Goal: Communication & Community: Answer question/provide support

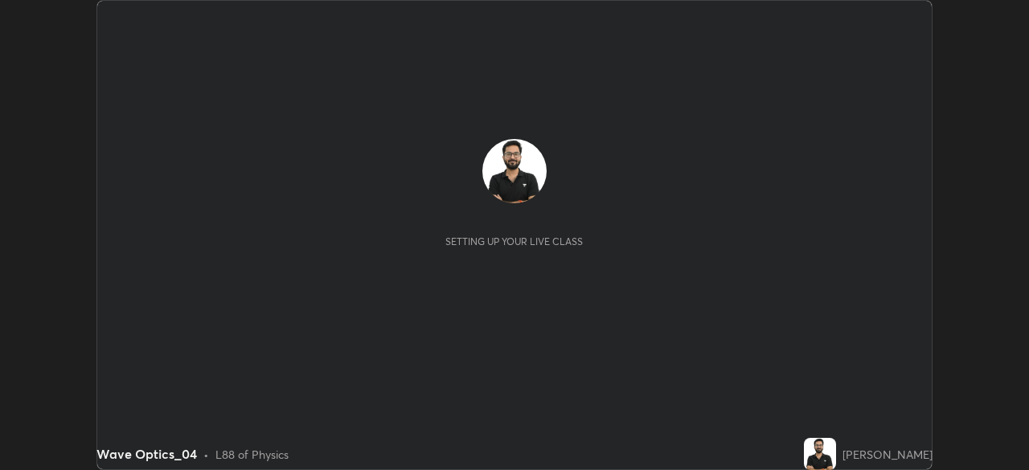
scroll to position [470, 1028]
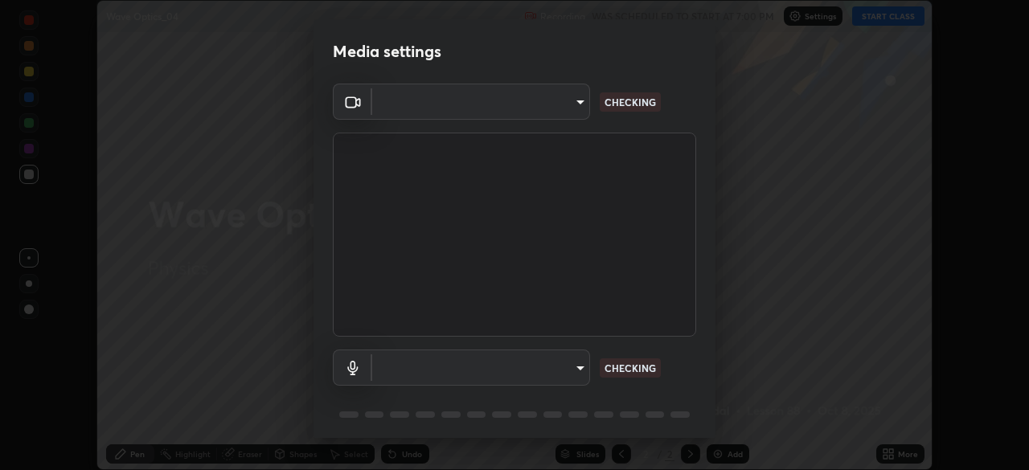
type input "e2b4cb918b4400ba02a0192ae9998b18c1f09d36479f8a70bd3f64f4de27a966"
type input "communications"
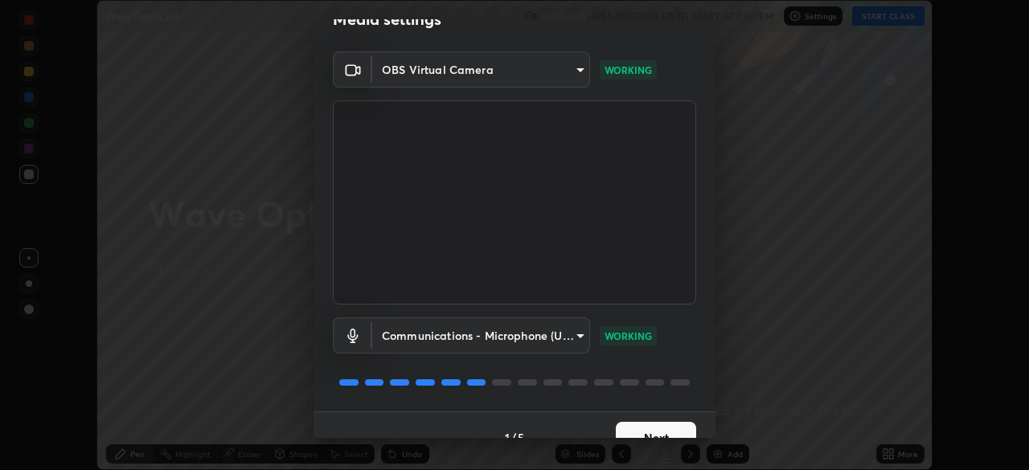
scroll to position [56, 0]
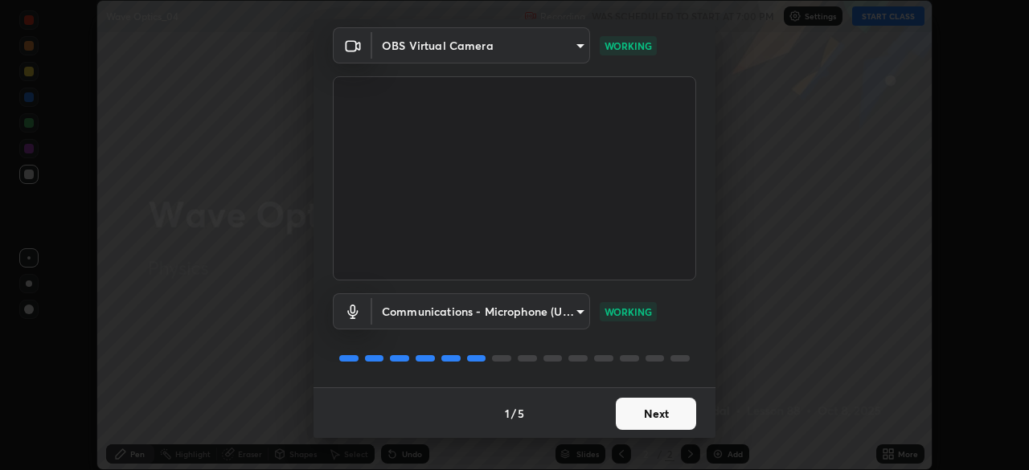
click at [650, 410] on button "Next" at bounding box center [656, 414] width 80 height 32
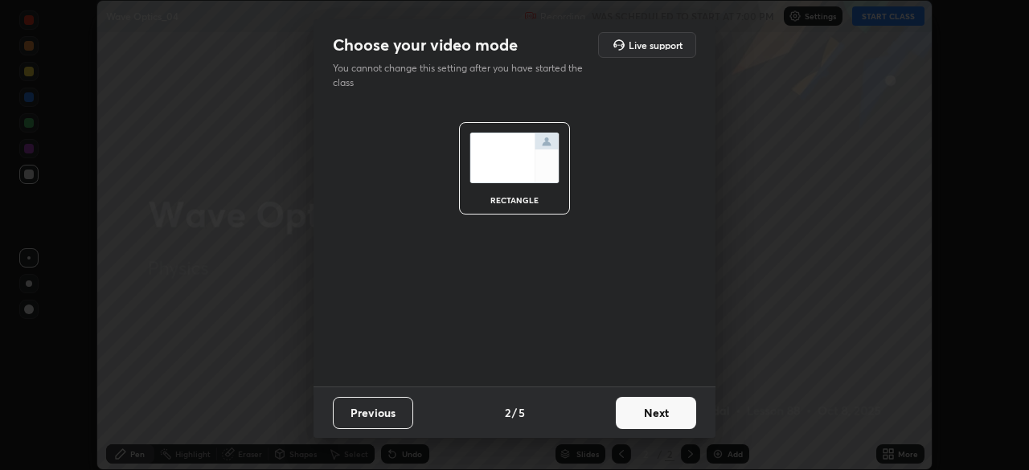
click at [658, 414] on button "Next" at bounding box center [656, 413] width 80 height 32
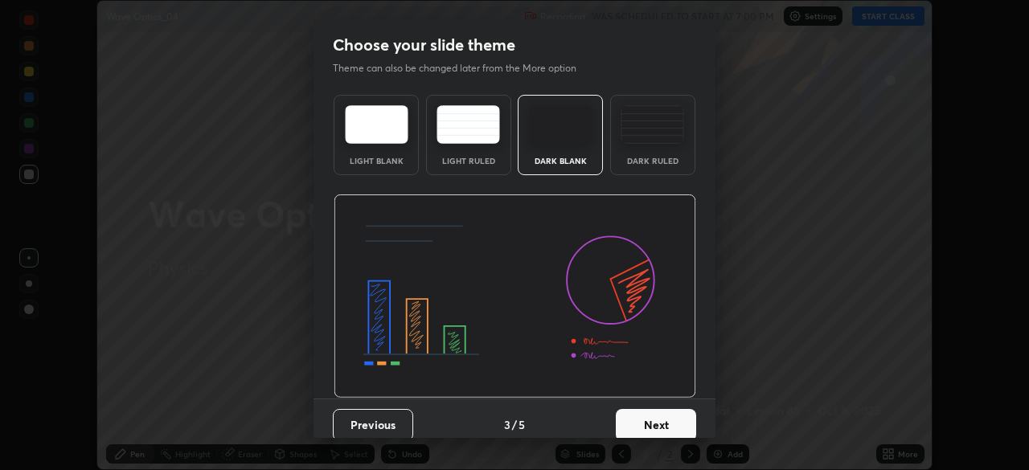
click at [653, 157] on div "Dark Ruled" at bounding box center [653, 161] width 64 height 8
click at [648, 413] on button "Next" at bounding box center [656, 425] width 80 height 32
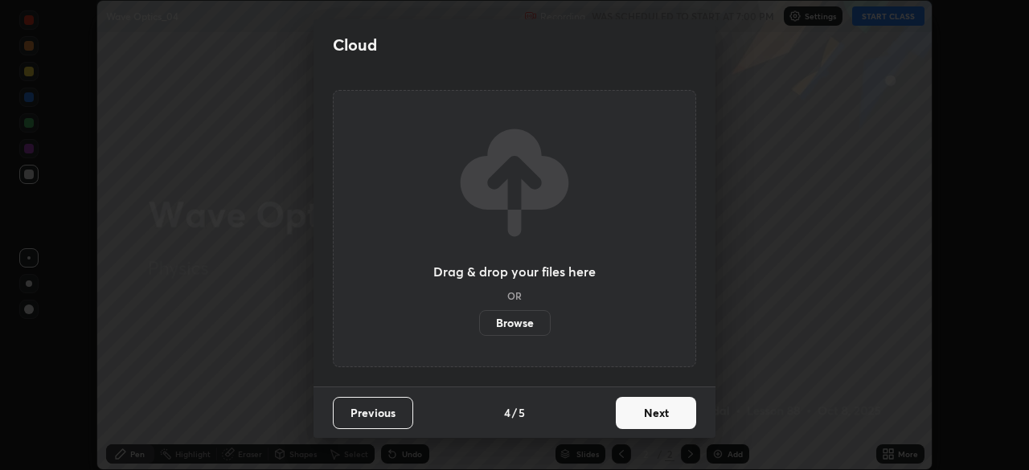
click at [654, 415] on button "Next" at bounding box center [656, 413] width 80 height 32
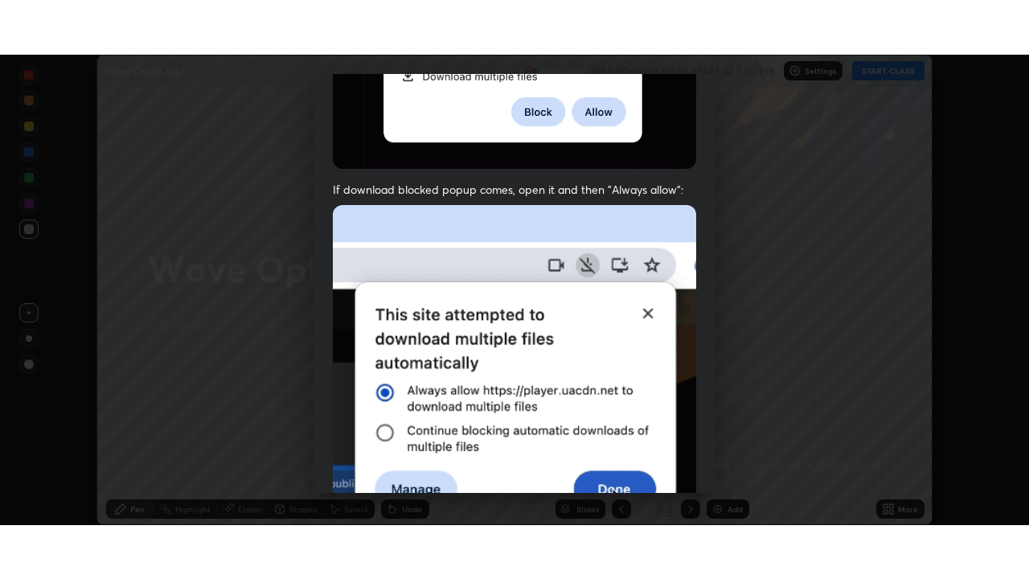
scroll to position [384, 0]
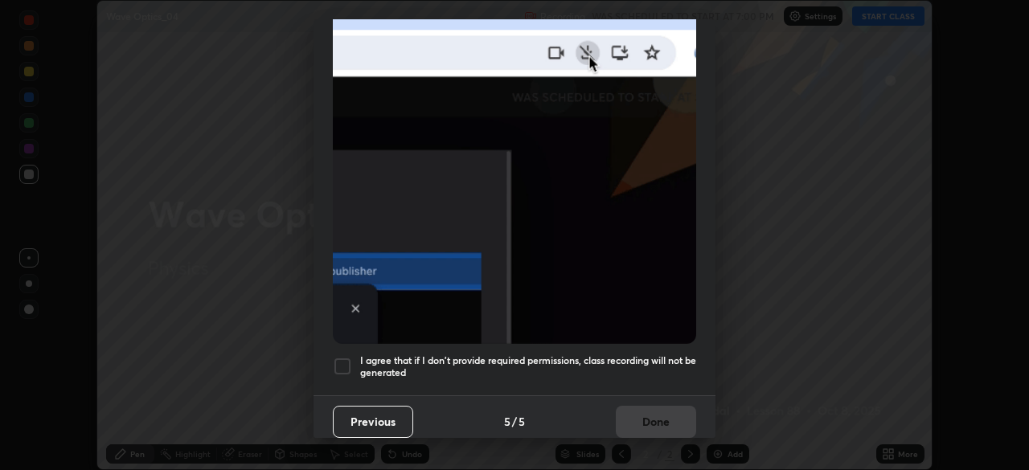
click at [635, 366] on h5 "I agree that if I don't provide required permissions, class recording will not …" at bounding box center [528, 367] width 336 height 25
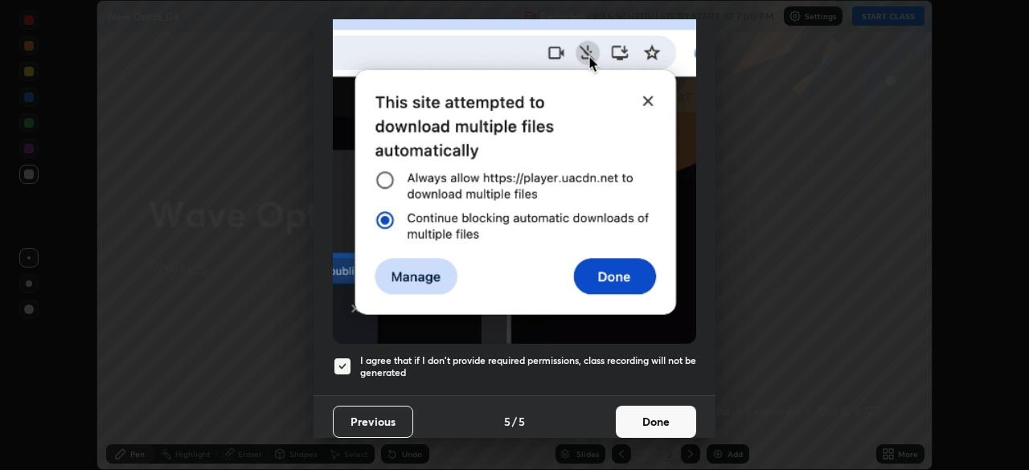
click at [658, 420] on button "Done" at bounding box center [656, 422] width 80 height 32
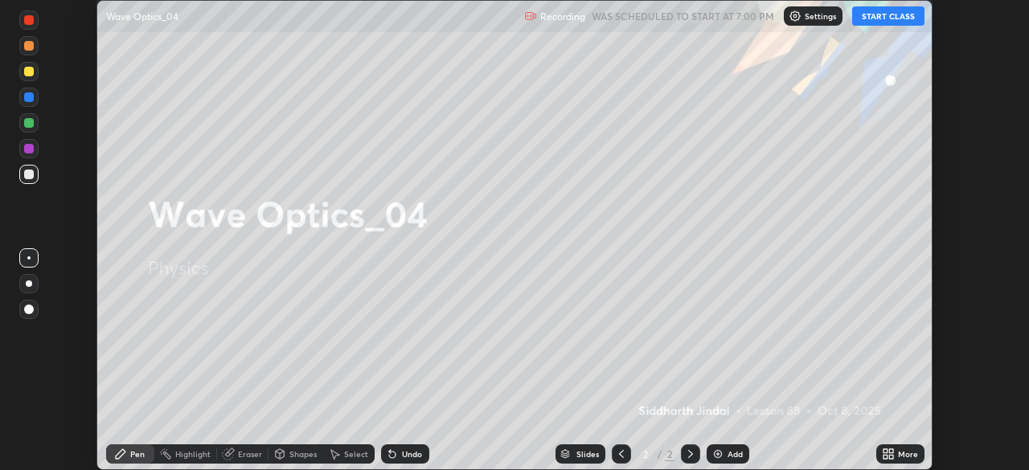
click at [907, 463] on div "More" at bounding box center [900, 454] width 48 height 19
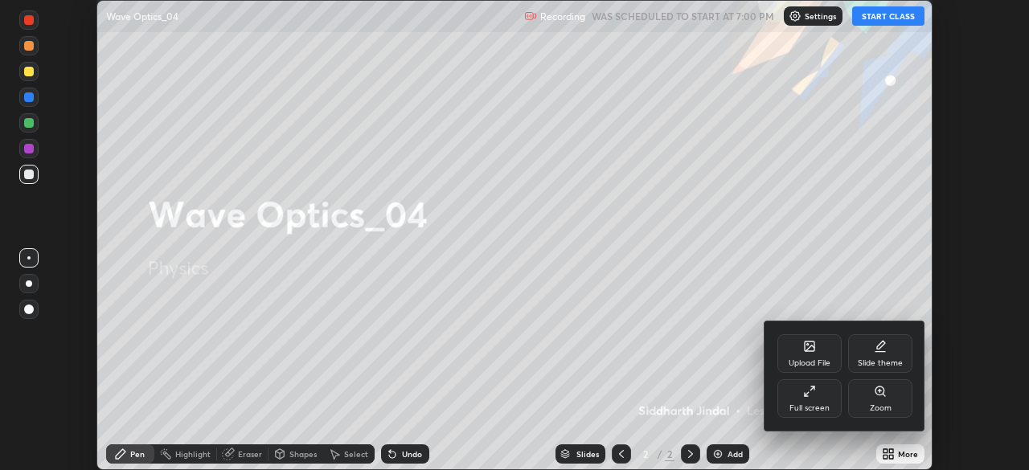
click at [819, 402] on div "Full screen" at bounding box center [809, 398] width 64 height 39
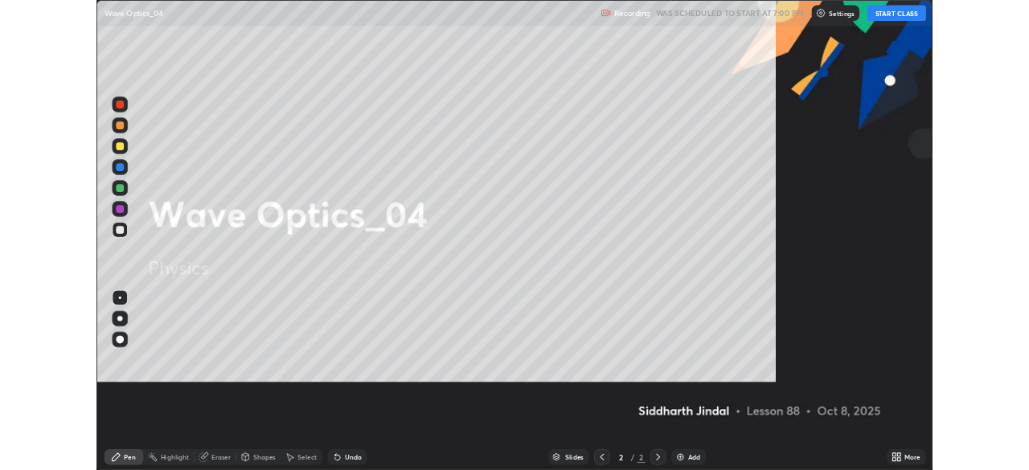
scroll to position [579, 1029]
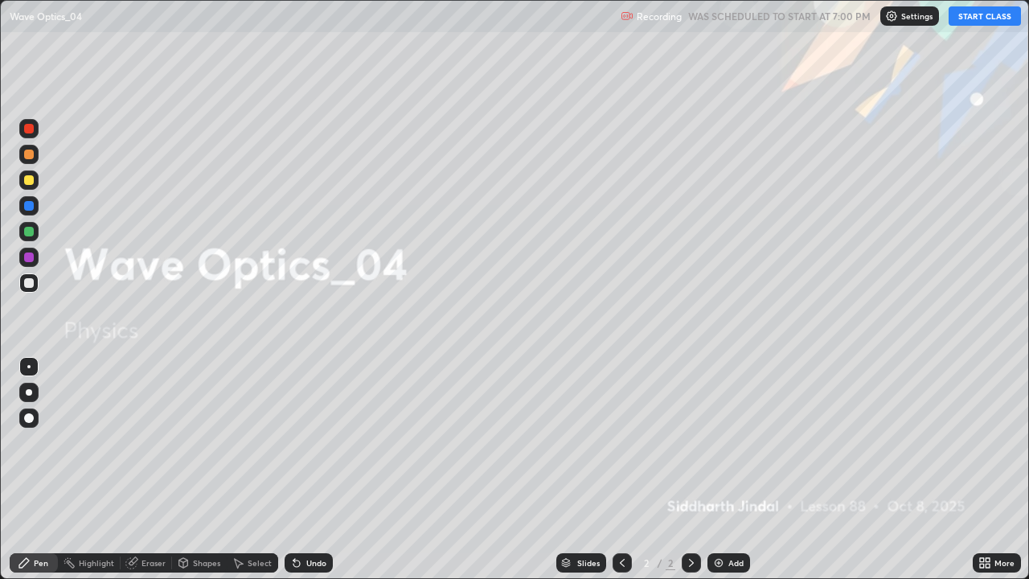
click at [982, 13] on button "START CLASS" at bounding box center [985, 15] width 72 height 19
click at [690, 469] on icon at bounding box center [691, 562] width 13 height 13
click at [708, 469] on div "Add" at bounding box center [728, 562] width 43 height 19
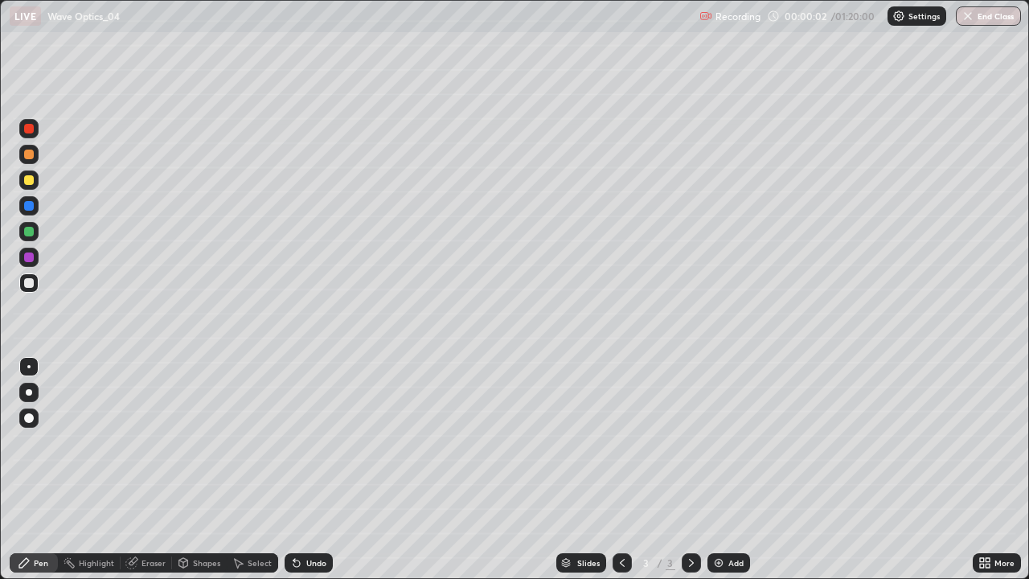
click at [29, 392] on div at bounding box center [29, 392] width 6 height 6
click at [183, 469] on icon at bounding box center [183, 565] width 0 height 6
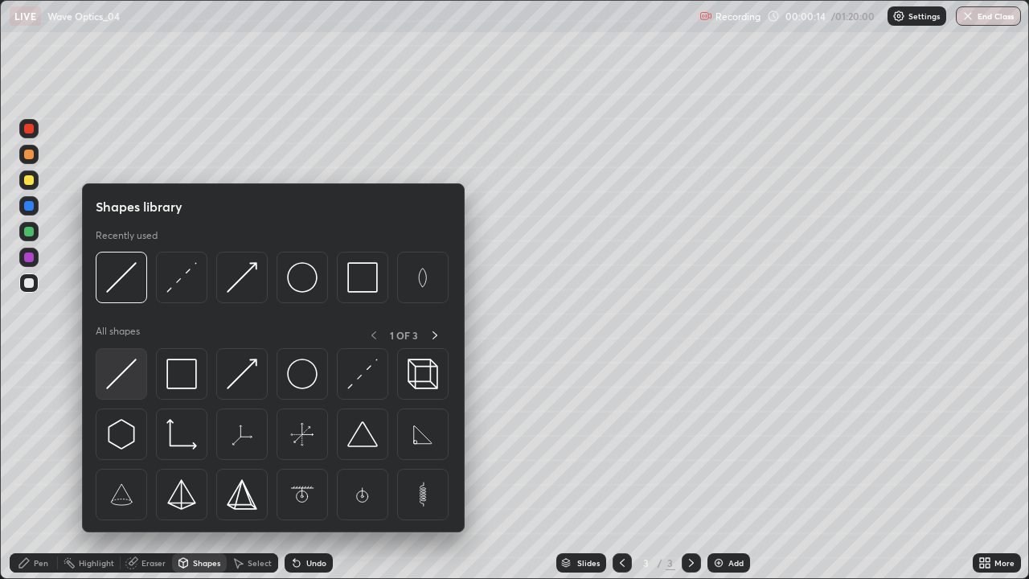
click at [124, 371] on img at bounding box center [121, 374] width 31 height 31
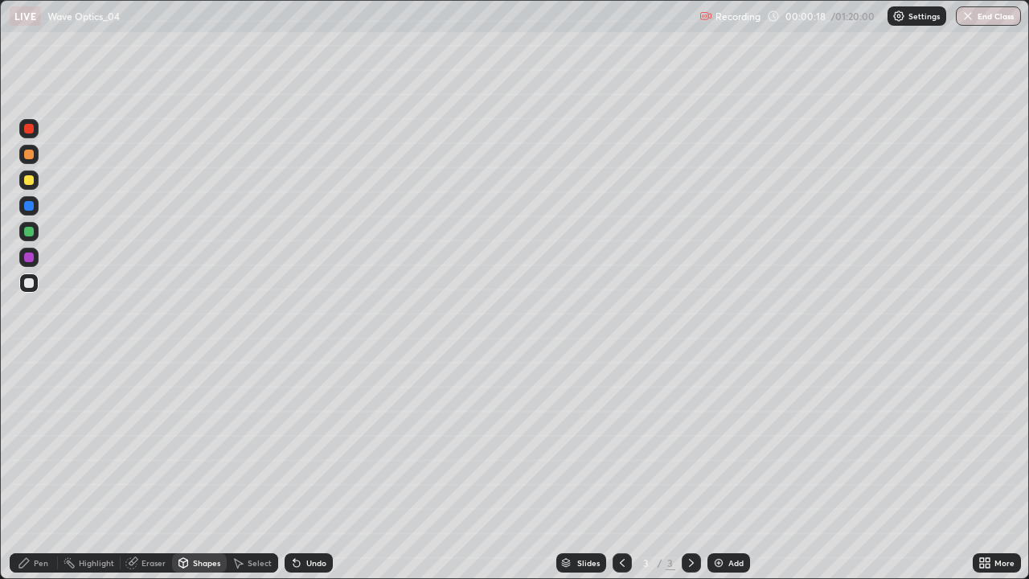
click at [306, 469] on div "Undo" at bounding box center [316, 563] width 20 height 8
click at [188, 469] on icon at bounding box center [183, 562] width 13 height 13
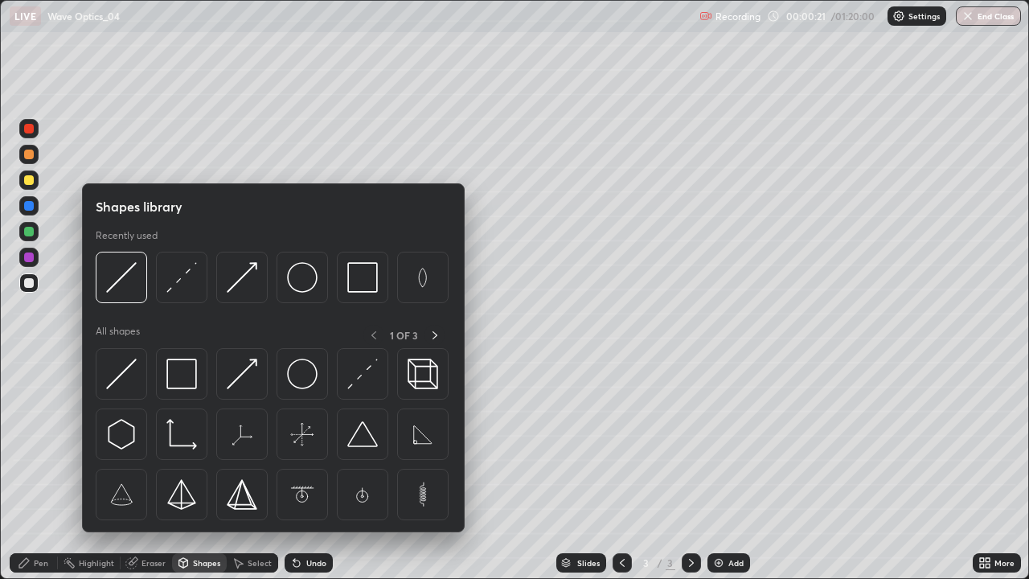
click at [351, 382] on img at bounding box center [362, 374] width 31 height 31
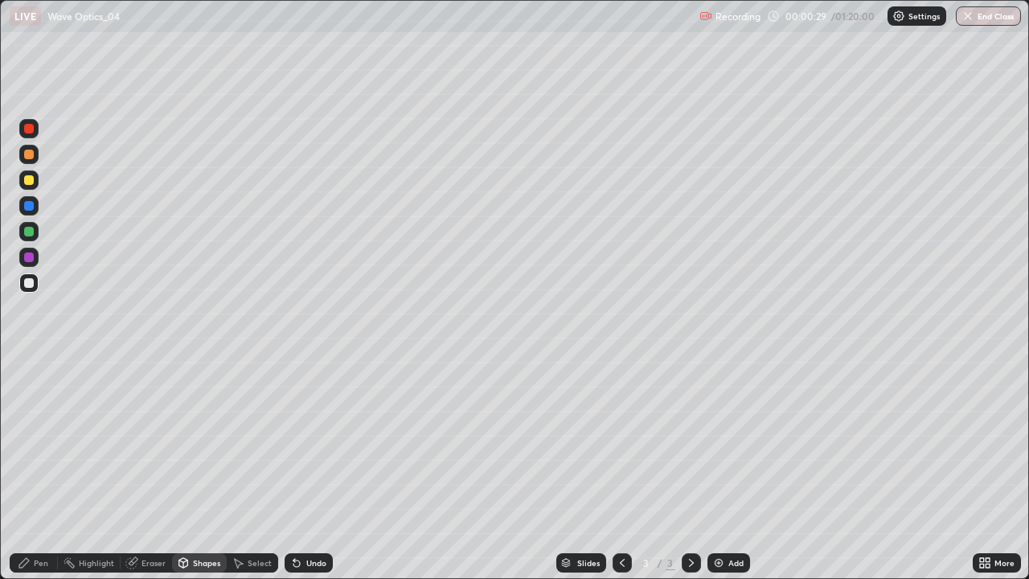
click at [198, 469] on div "Shapes" at bounding box center [206, 563] width 27 height 8
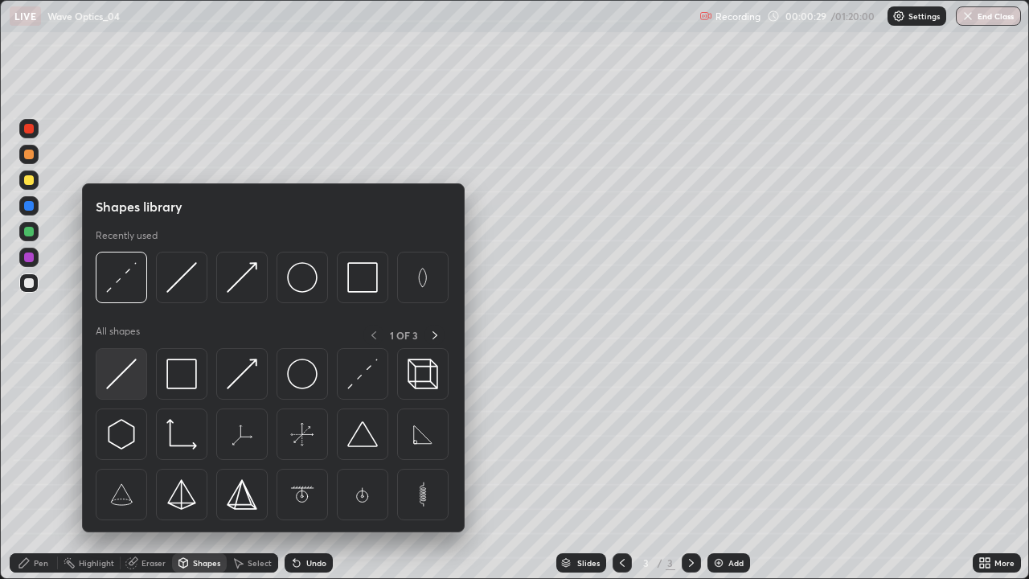
click at [117, 379] on img at bounding box center [121, 374] width 31 height 31
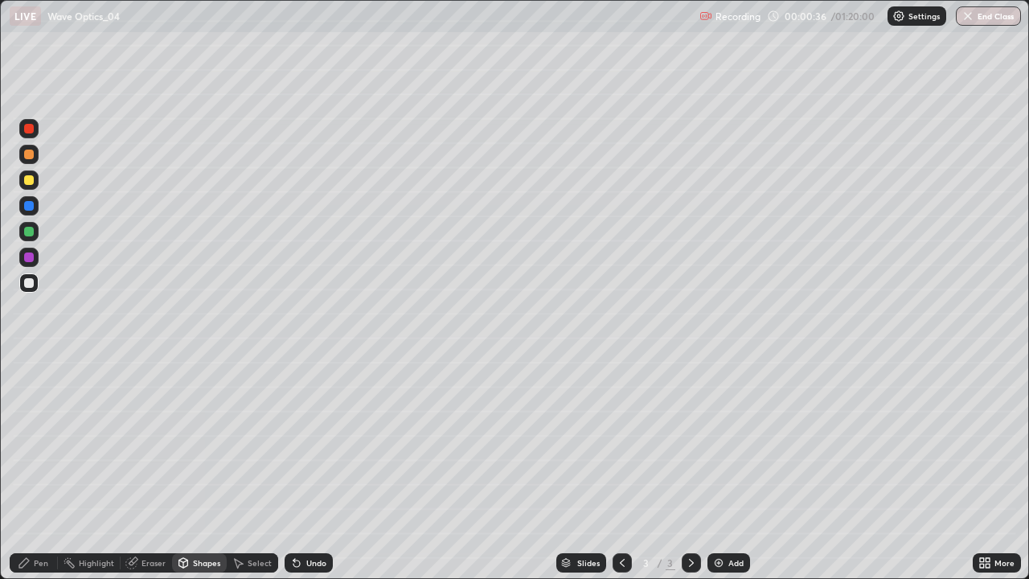
click at [146, 469] on div "Eraser" at bounding box center [146, 562] width 51 height 19
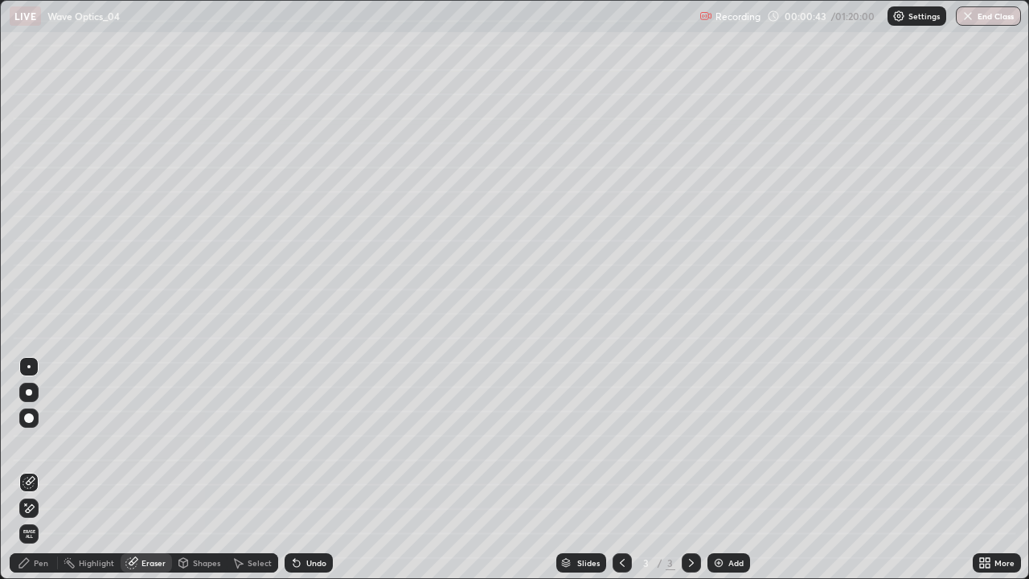
click at [39, 469] on div "Pen" at bounding box center [41, 563] width 14 height 8
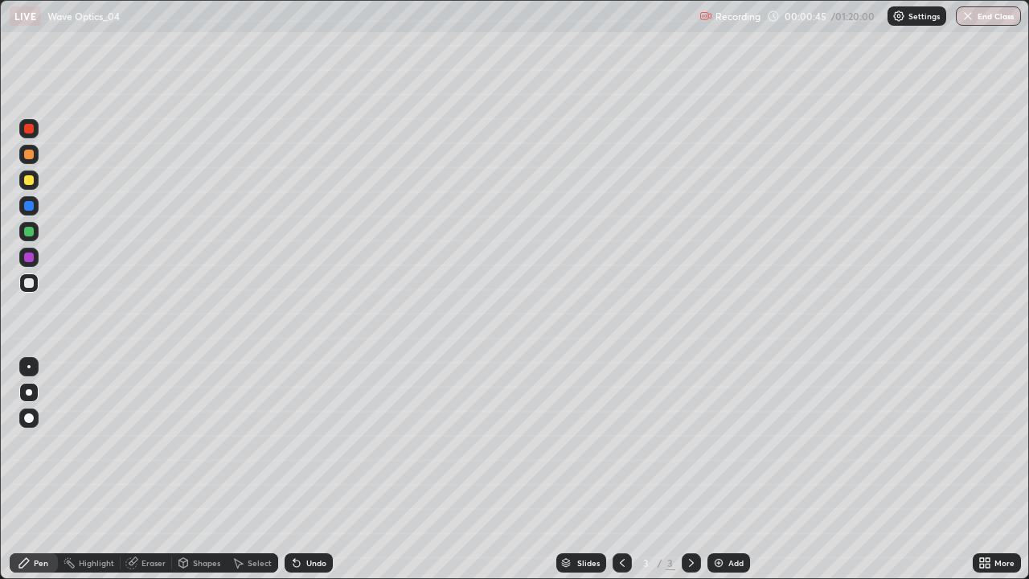
click at [306, 469] on div "Undo" at bounding box center [309, 562] width 48 height 19
click at [306, 469] on div "Undo" at bounding box center [316, 563] width 20 height 8
click at [187, 469] on icon at bounding box center [183, 562] width 13 height 13
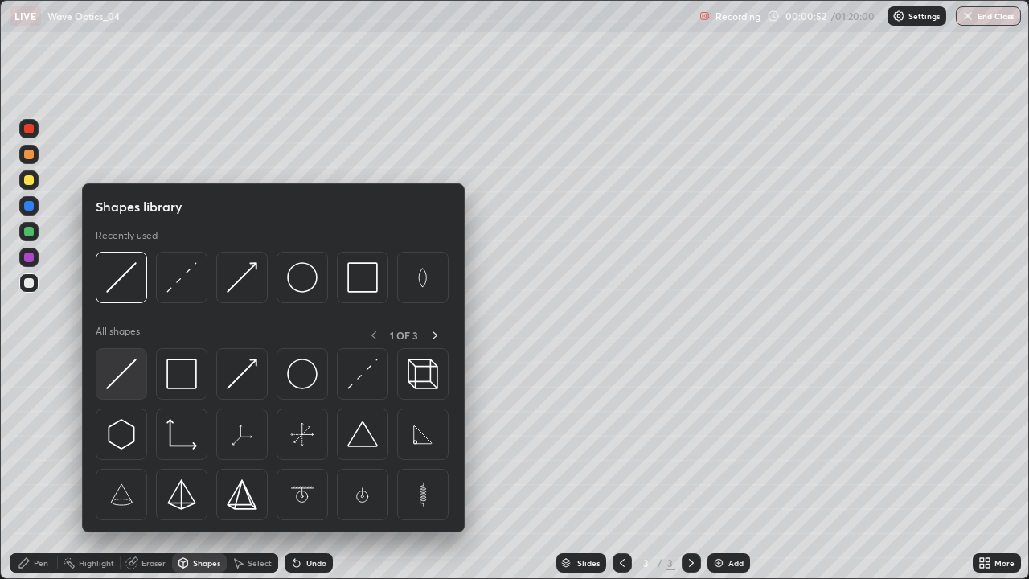
click at [122, 384] on img at bounding box center [121, 374] width 31 height 31
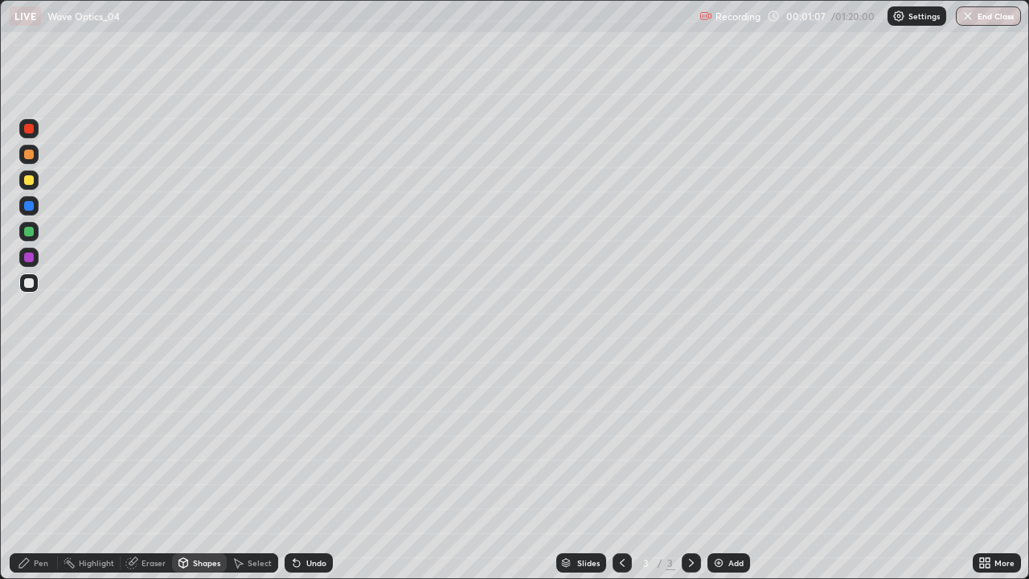
click at [37, 469] on div "Pen" at bounding box center [41, 563] width 14 height 8
click at [309, 469] on div "Undo" at bounding box center [316, 563] width 20 height 8
click at [309, 469] on div "Undo" at bounding box center [309, 562] width 48 height 19
click at [314, 469] on div "Undo" at bounding box center [309, 562] width 48 height 19
click at [308, 469] on div "Undo" at bounding box center [309, 562] width 48 height 19
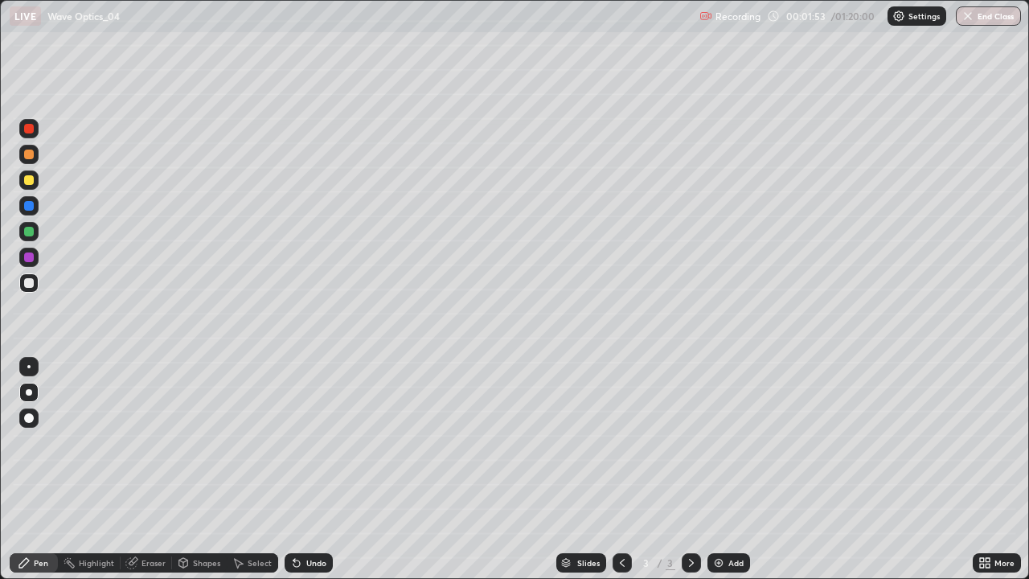
click at [308, 469] on div "Undo" at bounding box center [309, 562] width 48 height 19
click at [312, 469] on div "Undo" at bounding box center [316, 563] width 20 height 8
click at [194, 469] on div "Shapes" at bounding box center [199, 562] width 55 height 19
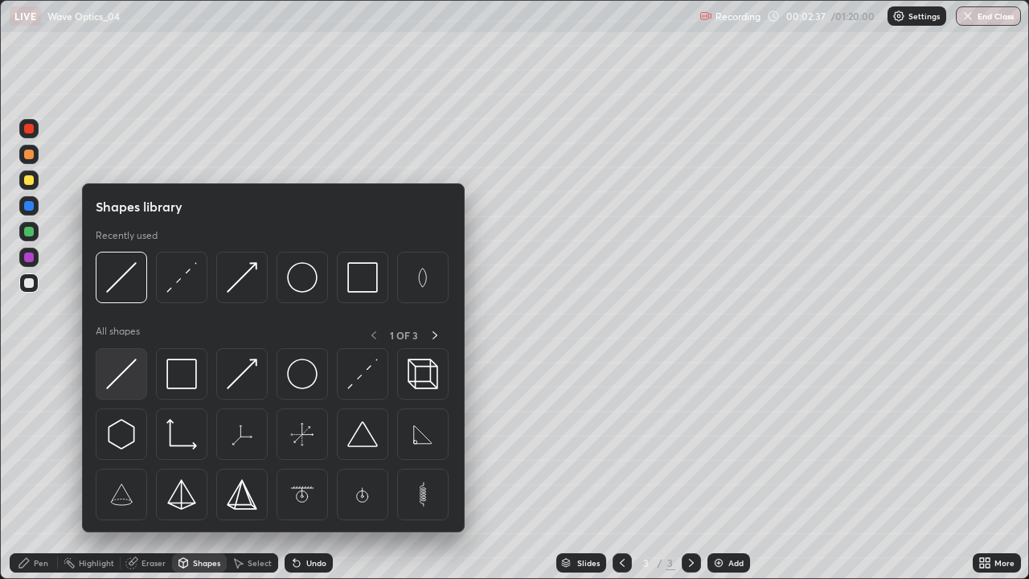
click at [118, 381] on img at bounding box center [121, 374] width 31 height 31
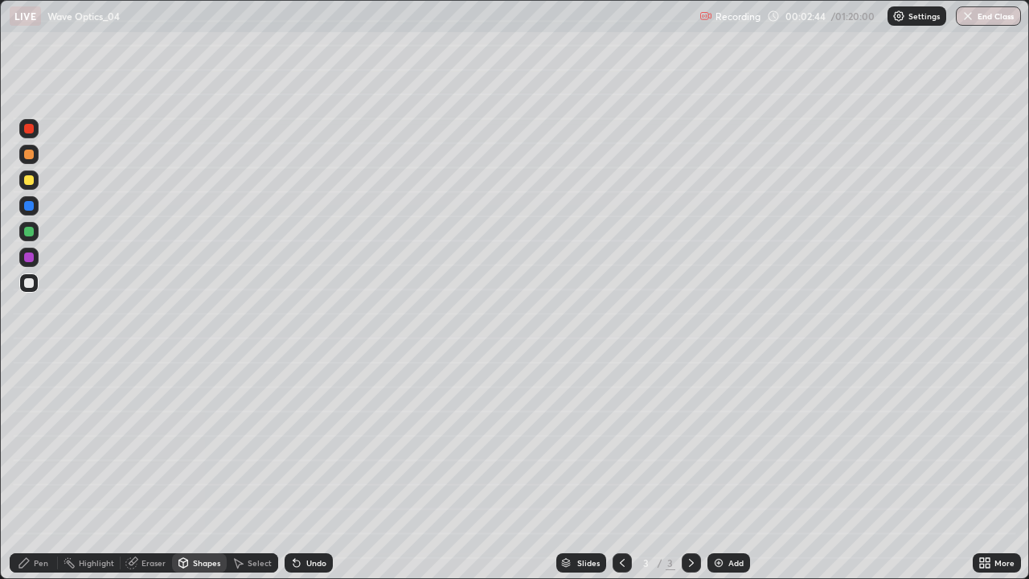
click at [150, 469] on div "Eraser" at bounding box center [153, 563] width 24 height 8
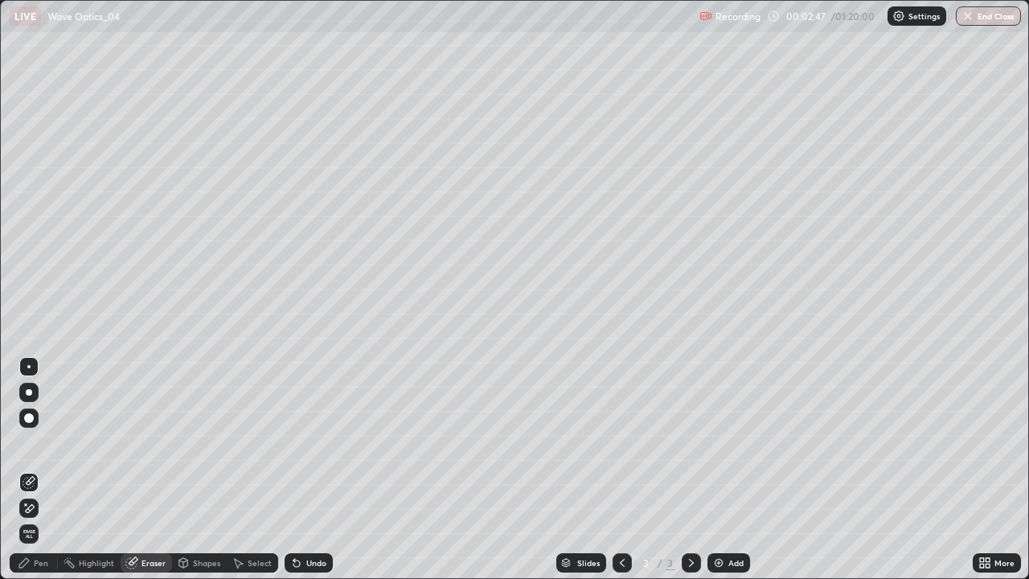
click at [47, 469] on div "Pen" at bounding box center [41, 563] width 14 height 8
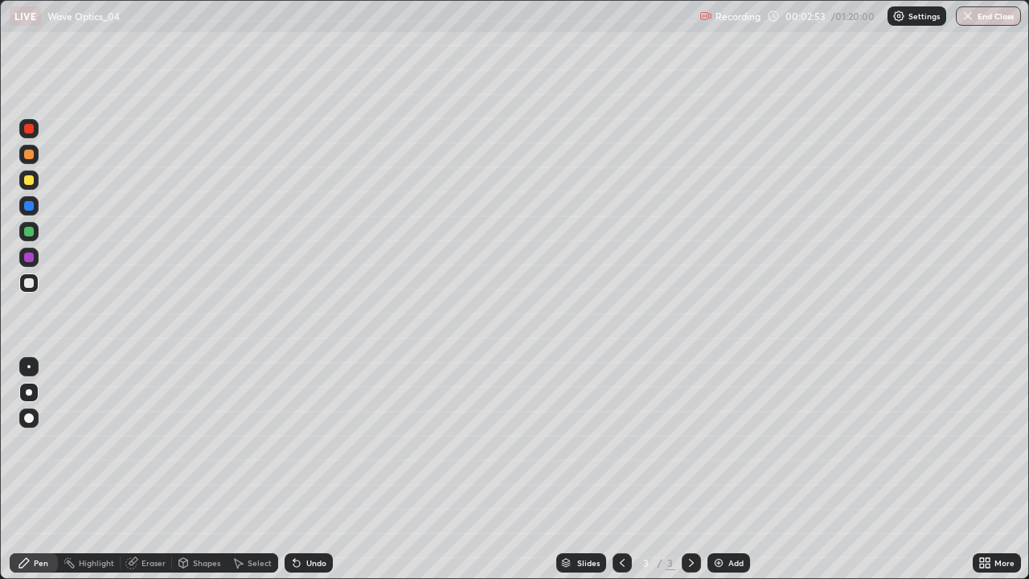
click at [201, 469] on div "Shapes" at bounding box center [199, 562] width 55 height 19
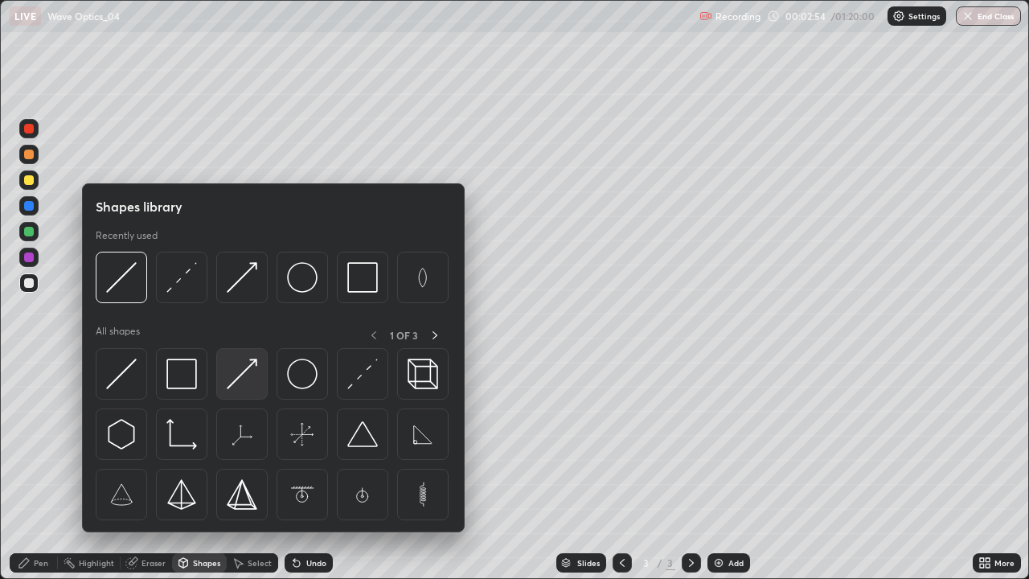
click at [241, 384] on img at bounding box center [242, 374] width 31 height 31
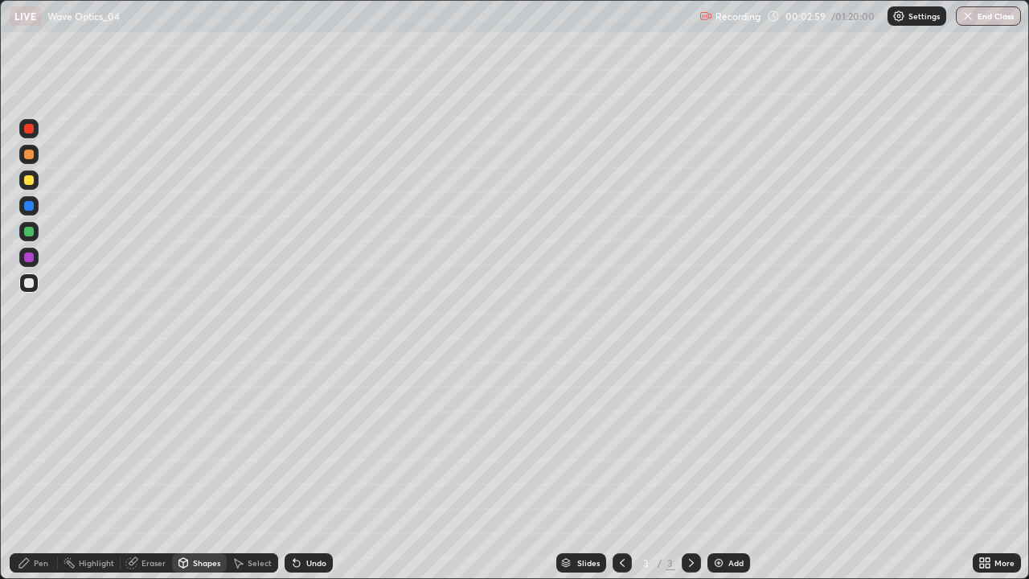
click at [41, 469] on div "Pen" at bounding box center [41, 563] width 14 height 8
click at [193, 469] on div "Shapes" at bounding box center [206, 563] width 27 height 8
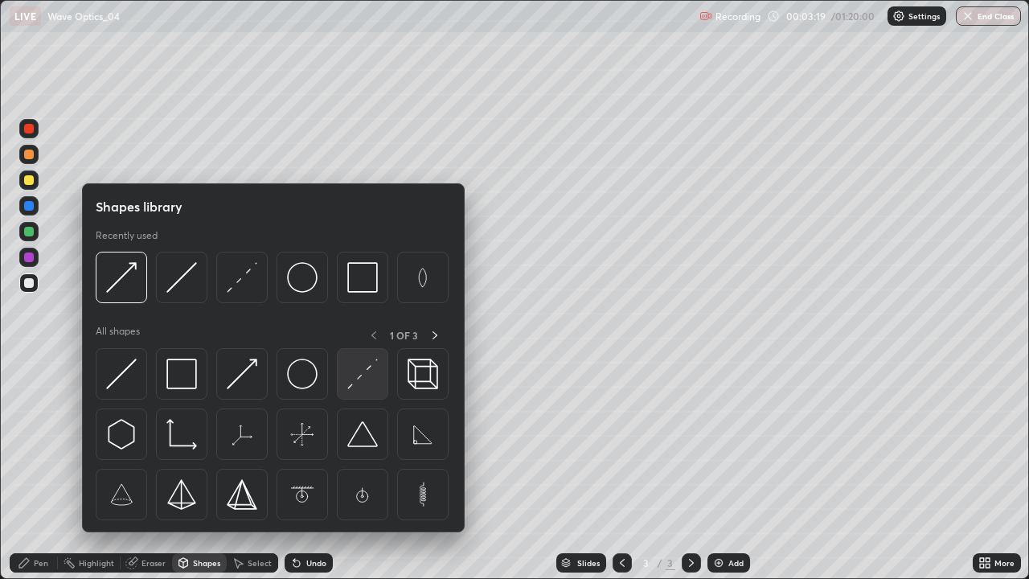
click at [355, 381] on img at bounding box center [362, 374] width 31 height 31
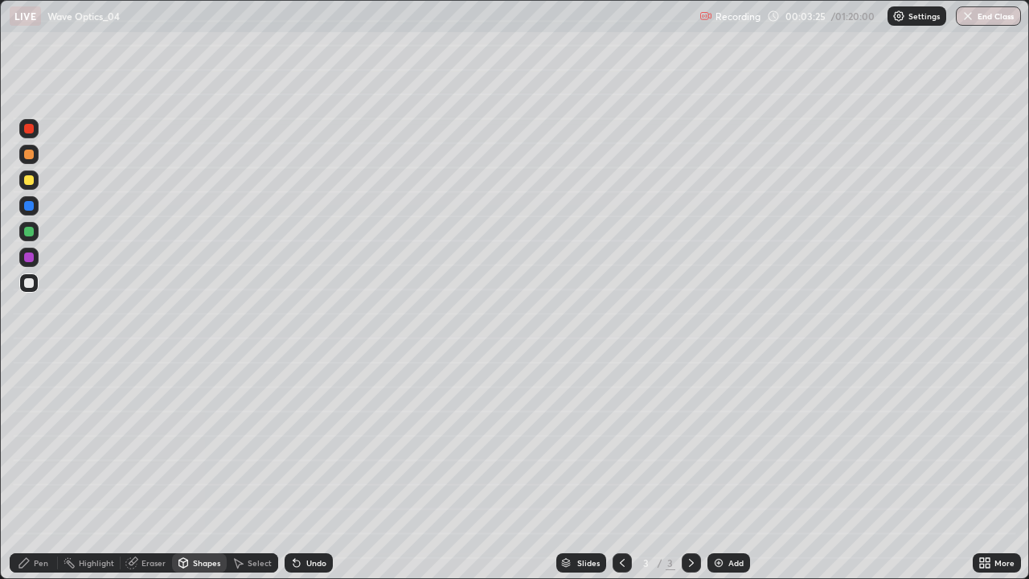
click at [45, 469] on div "Pen" at bounding box center [41, 563] width 14 height 8
click at [994, 469] on div "More" at bounding box center [1004, 563] width 20 height 8
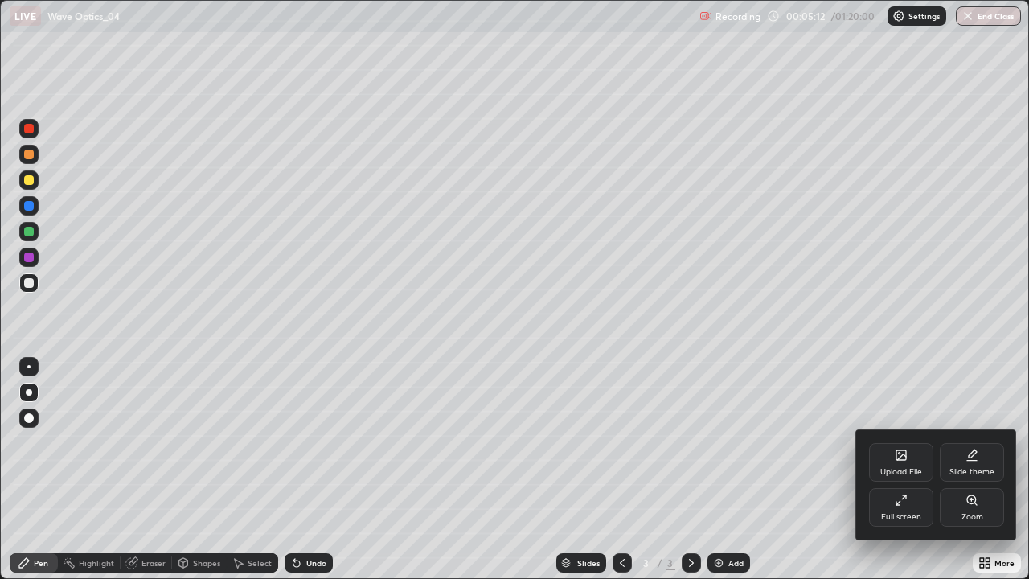
click at [914, 469] on div "Full screen" at bounding box center [901, 517] width 40 height 8
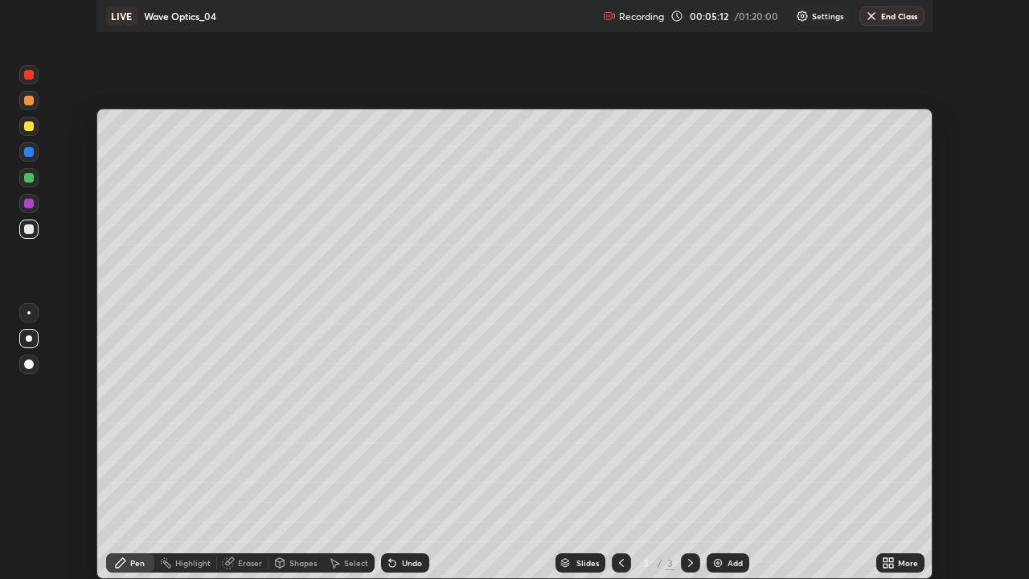
scroll to position [79917, 79360]
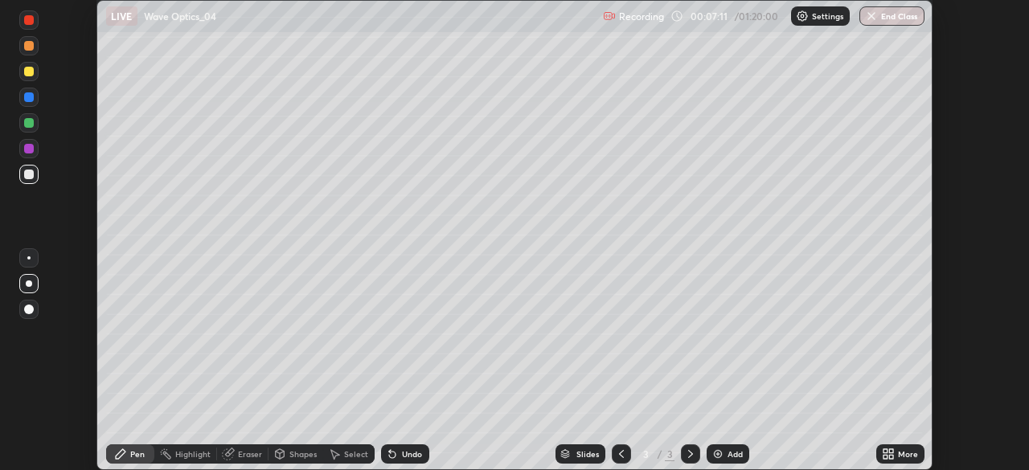
click at [908, 454] on div "More" at bounding box center [908, 454] width 20 height 8
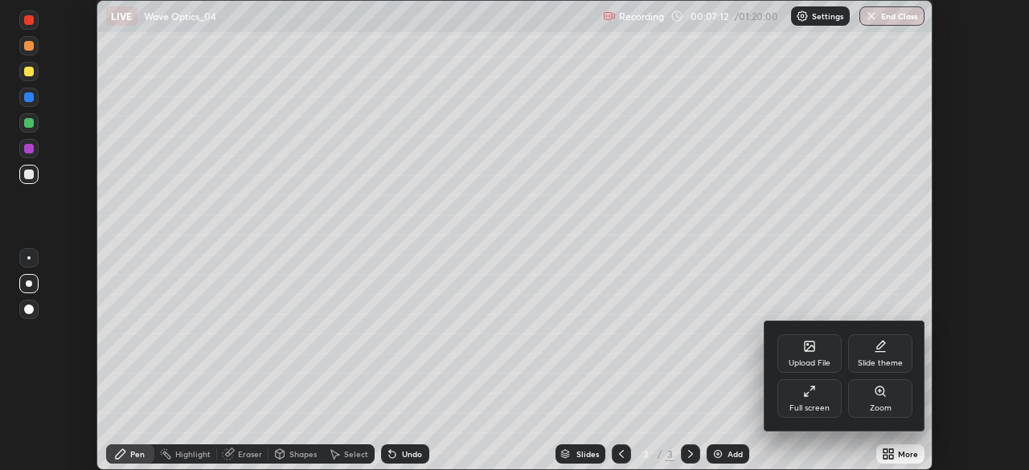
click at [824, 407] on div "Full screen" at bounding box center [809, 408] width 40 height 8
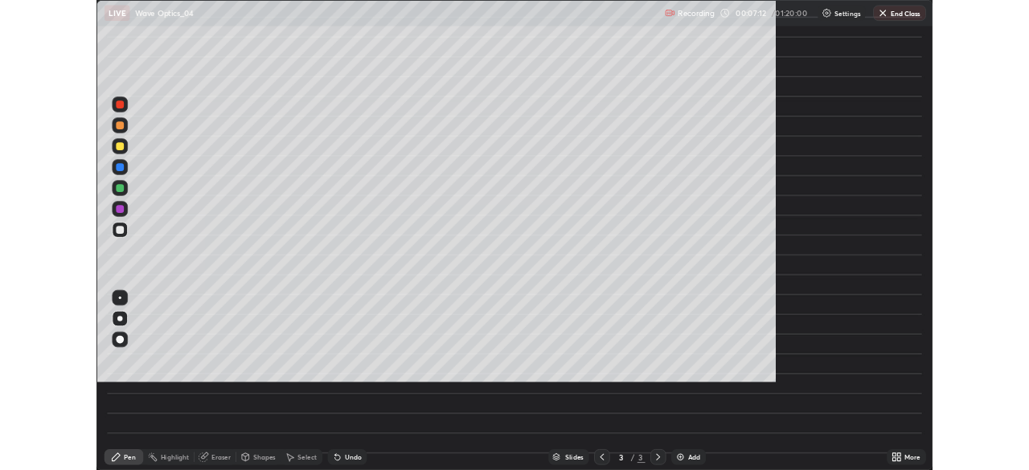
scroll to position [579, 1029]
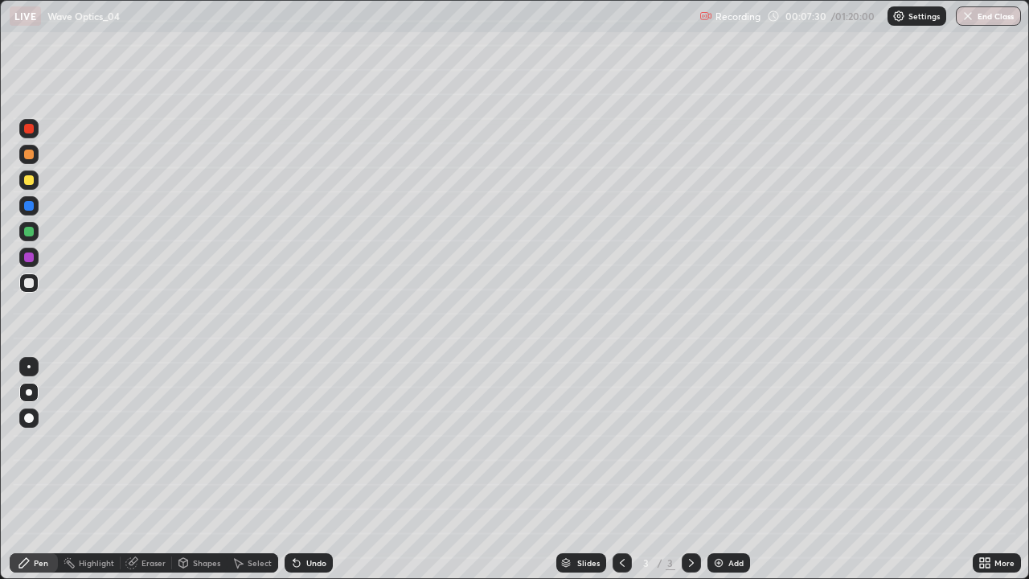
click at [306, 469] on div "Undo" at bounding box center [316, 563] width 20 height 8
click at [309, 469] on div "Undo" at bounding box center [316, 563] width 20 height 8
click at [312, 469] on div "Undo" at bounding box center [316, 563] width 20 height 8
click at [310, 469] on div "Undo" at bounding box center [316, 563] width 20 height 8
click at [309, 469] on div "Undo" at bounding box center [309, 562] width 48 height 19
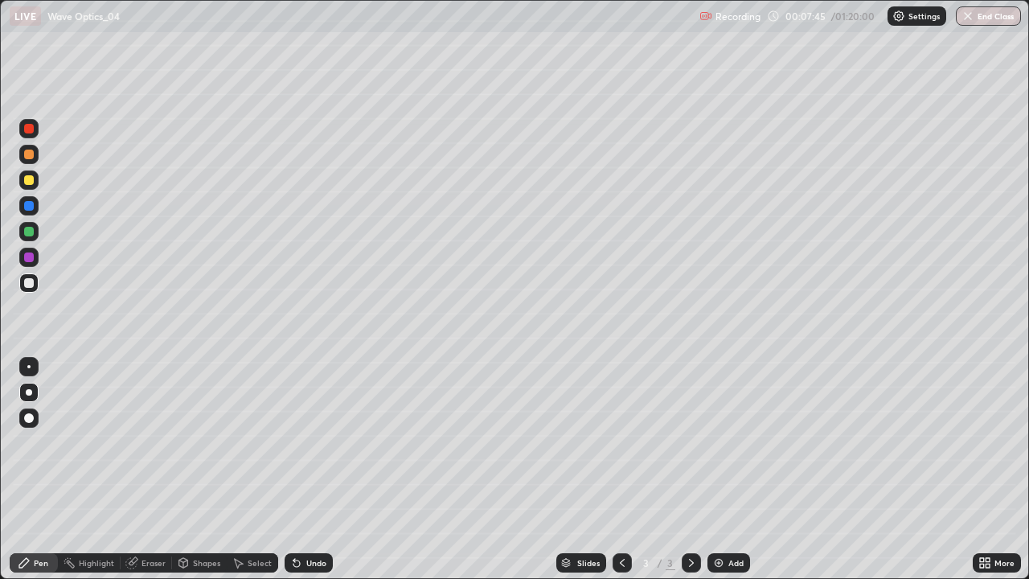
click at [690, 469] on icon at bounding box center [691, 562] width 13 height 13
click at [241, 469] on div "Select" at bounding box center [252, 562] width 51 height 19
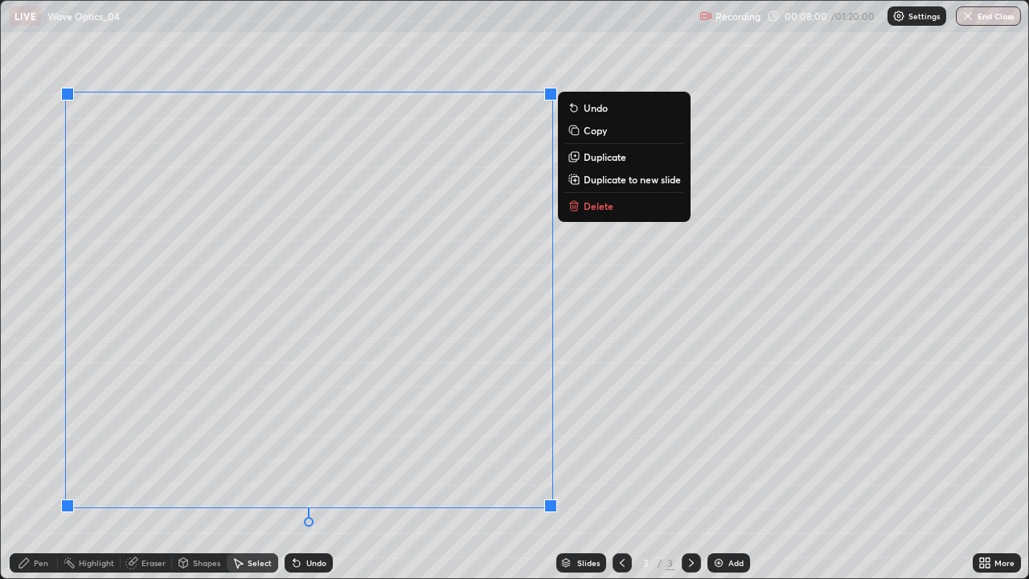
click at [36, 469] on div "Pen" at bounding box center [41, 563] width 14 height 8
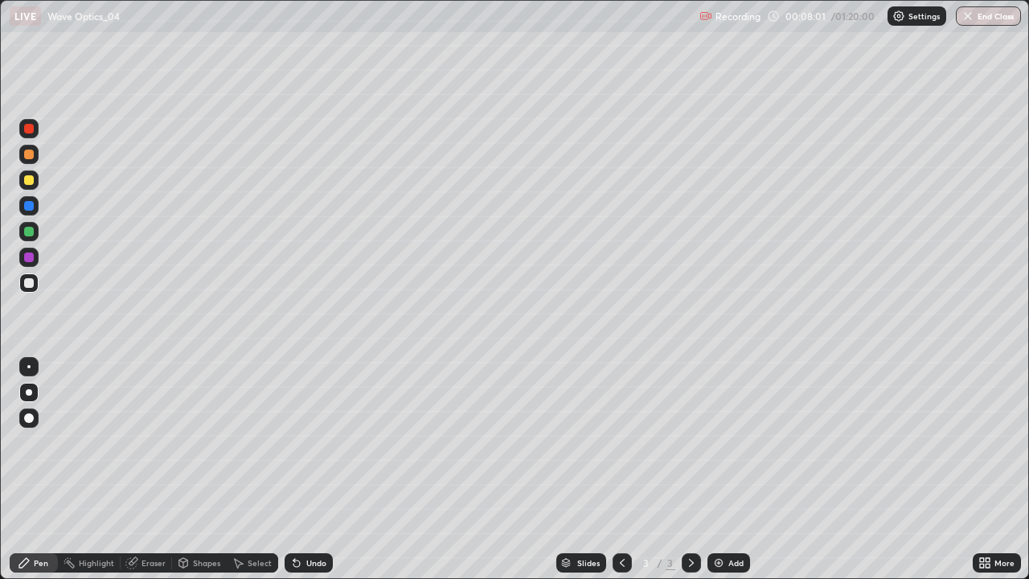
click at [32, 183] on div at bounding box center [29, 180] width 10 height 10
click at [303, 469] on div "Undo" at bounding box center [309, 562] width 48 height 19
click at [301, 469] on icon at bounding box center [296, 562] width 13 height 13
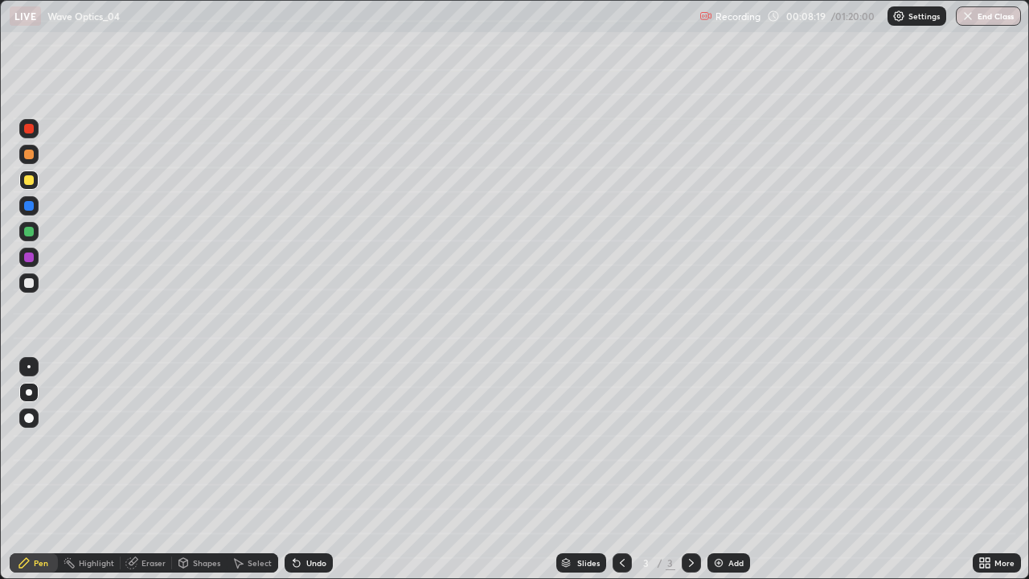
click at [301, 469] on icon at bounding box center [296, 562] width 13 height 13
click at [302, 469] on div "Undo" at bounding box center [309, 562] width 48 height 19
click at [306, 469] on div "Undo" at bounding box center [316, 563] width 20 height 8
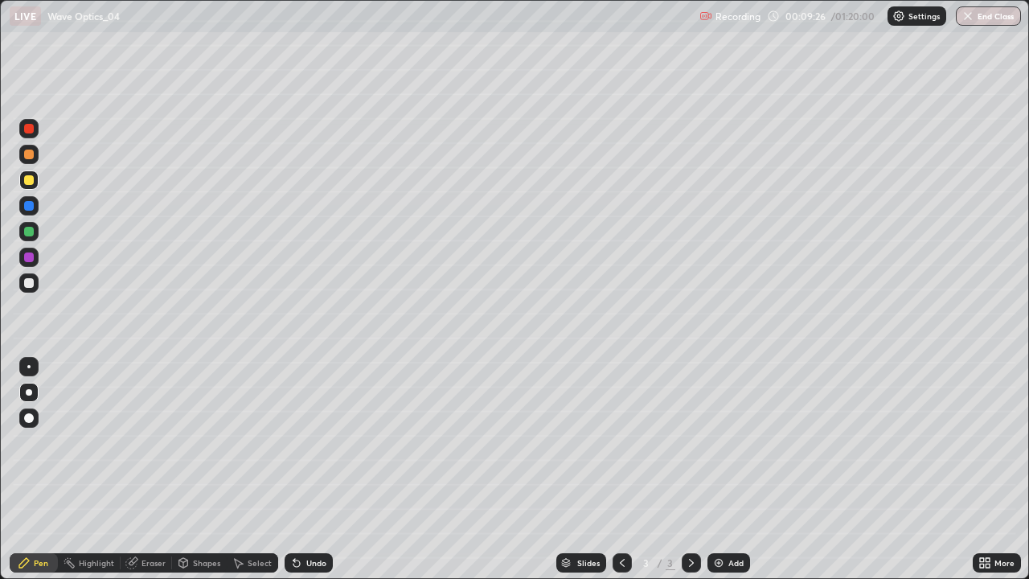
click at [306, 469] on div "Undo" at bounding box center [316, 563] width 20 height 8
click at [297, 469] on icon at bounding box center [296, 562] width 13 height 13
click at [294, 469] on icon at bounding box center [296, 563] width 6 height 6
click at [297, 469] on icon at bounding box center [296, 563] width 6 height 6
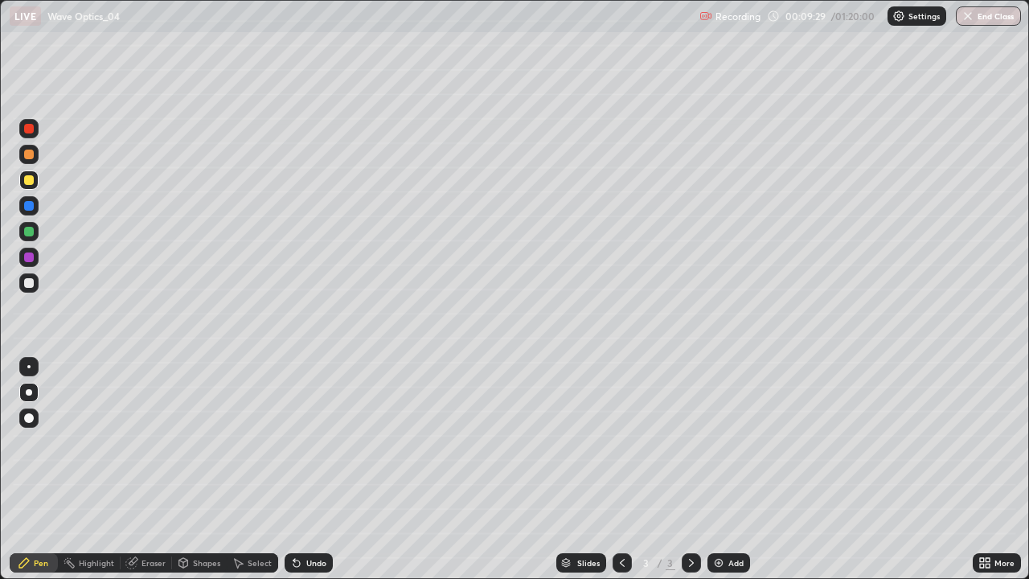
click at [294, 469] on icon at bounding box center [296, 563] width 6 height 6
click at [302, 469] on div "Undo" at bounding box center [309, 562] width 48 height 19
click at [306, 469] on div "Undo" at bounding box center [316, 563] width 20 height 8
click at [147, 469] on div "Eraser" at bounding box center [153, 563] width 24 height 8
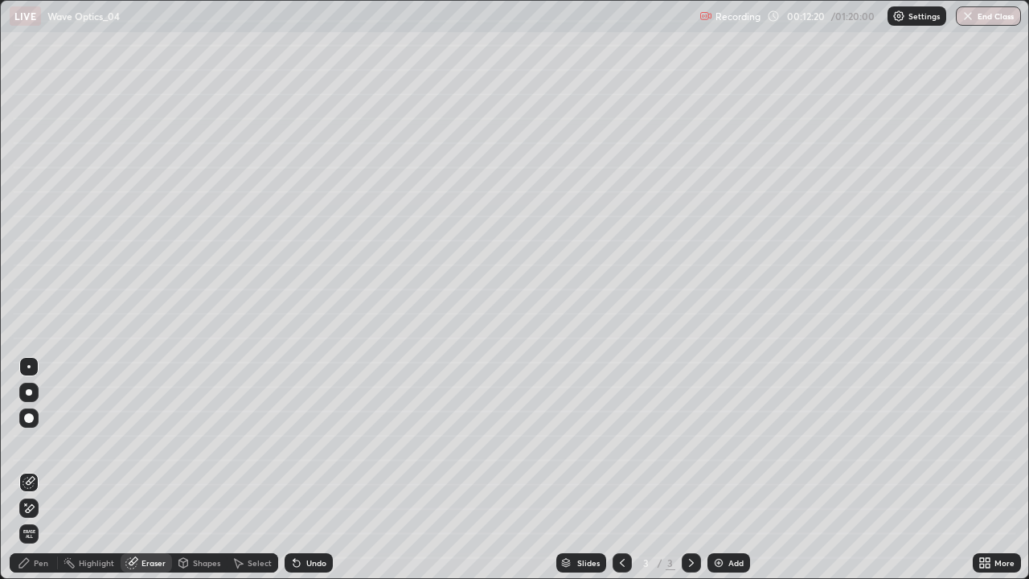
click at [32, 469] on icon at bounding box center [29, 509] width 13 height 14
click at [35, 469] on div "Pen" at bounding box center [41, 563] width 14 height 8
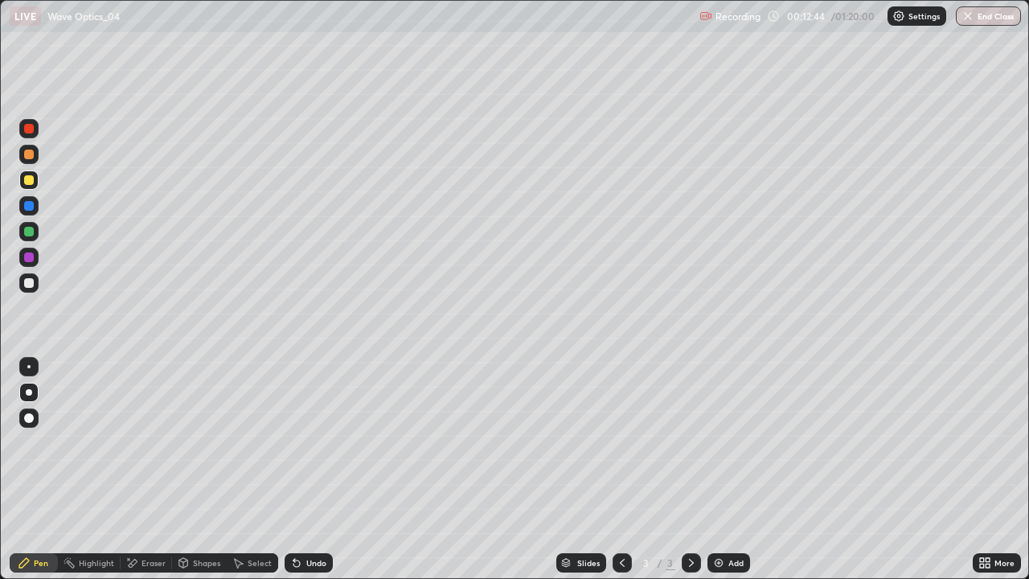
click at [306, 469] on div "Undo" at bounding box center [316, 563] width 20 height 8
click at [689, 469] on icon at bounding box center [691, 562] width 13 height 13
click at [723, 469] on div "Add" at bounding box center [728, 562] width 43 height 19
click at [314, 469] on div "Undo" at bounding box center [316, 563] width 20 height 8
click at [311, 469] on div "Undo" at bounding box center [316, 563] width 20 height 8
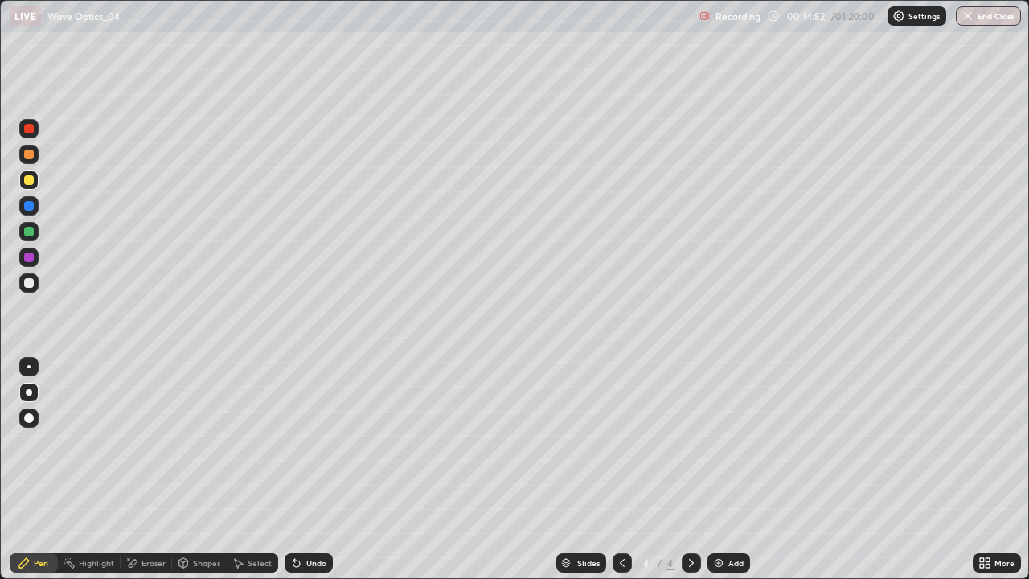
click at [306, 469] on div "Undo" at bounding box center [316, 563] width 20 height 8
click at [28, 182] on div at bounding box center [29, 180] width 10 height 10
click at [306, 469] on div "Undo" at bounding box center [316, 563] width 20 height 8
click at [262, 469] on div "Select" at bounding box center [260, 563] width 24 height 8
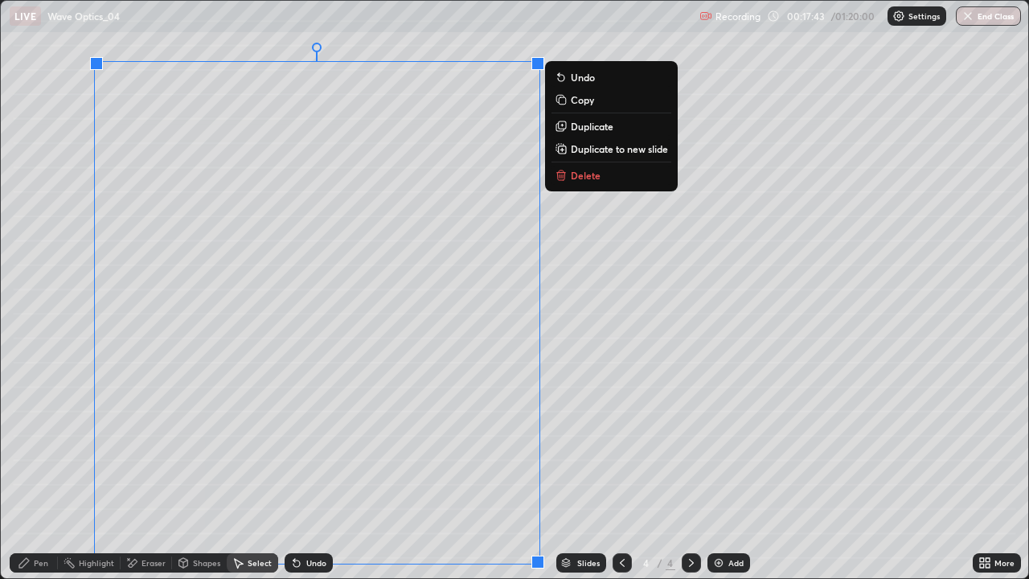
click at [601, 146] on p "Duplicate to new slide" at bounding box center [619, 148] width 97 height 13
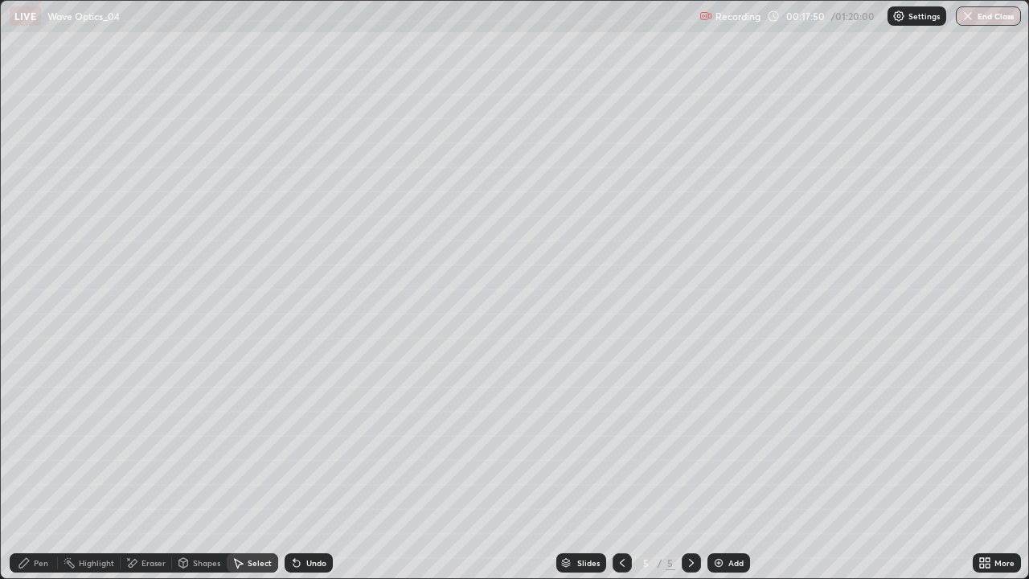
click at [39, 469] on div "Pen" at bounding box center [41, 563] width 14 height 8
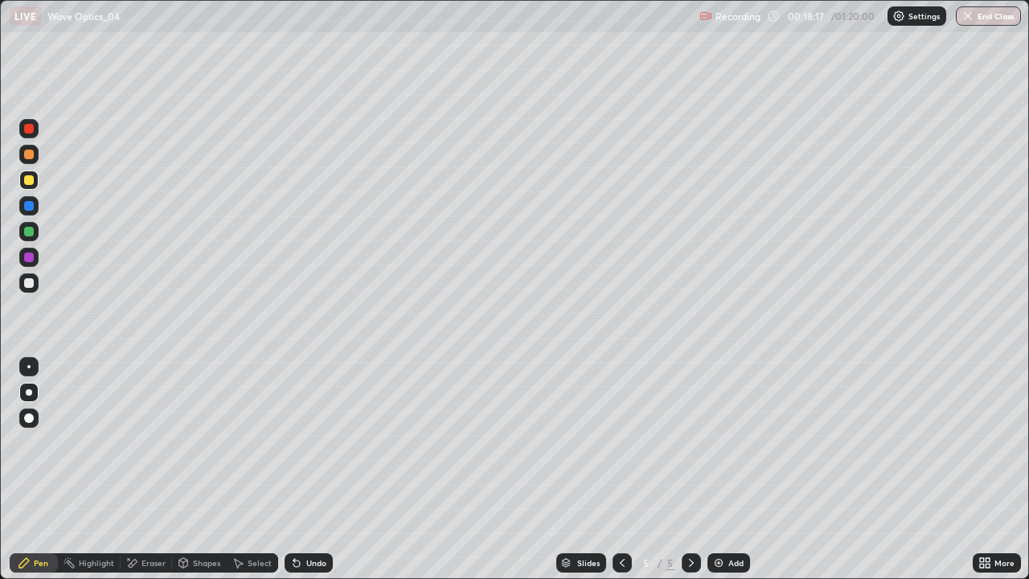
click at [308, 469] on div "Undo" at bounding box center [316, 563] width 20 height 8
click at [306, 469] on div "Undo" at bounding box center [316, 563] width 20 height 8
click at [309, 469] on div "Undo" at bounding box center [316, 563] width 20 height 8
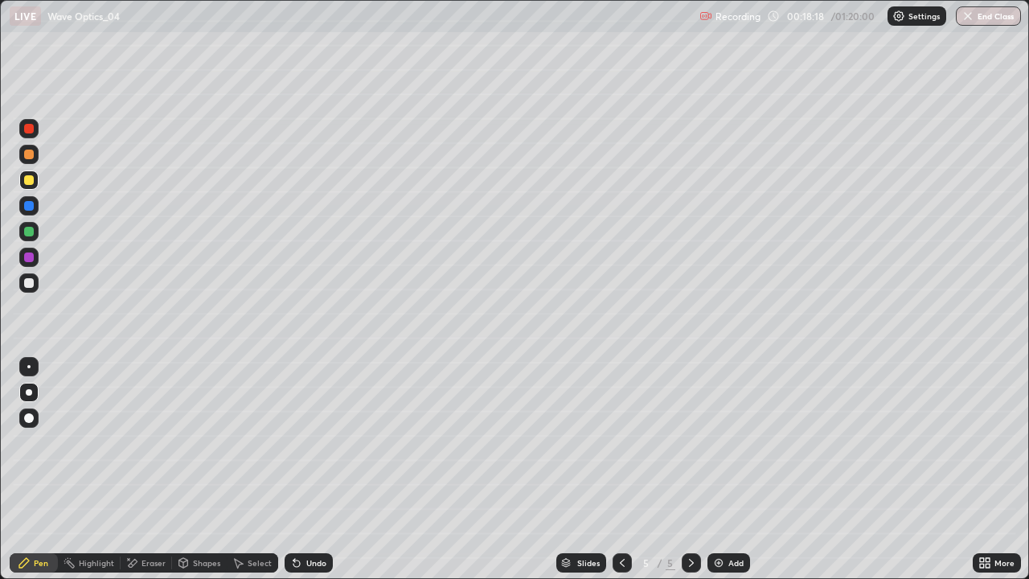
click at [309, 469] on div "Undo" at bounding box center [316, 563] width 20 height 8
click at [314, 469] on div "Undo" at bounding box center [316, 563] width 20 height 8
click at [317, 469] on div "Undo" at bounding box center [316, 563] width 20 height 8
click at [31, 233] on div at bounding box center [29, 232] width 10 height 10
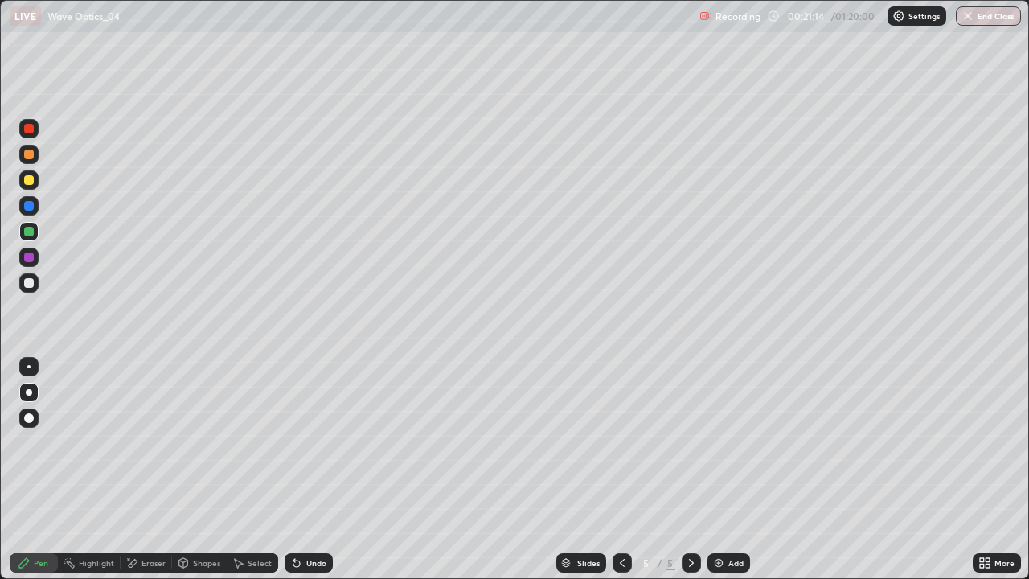
click at [314, 469] on div "Undo" at bounding box center [316, 563] width 20 height 8
click at [306, 469] on div "Undo" at bounding box center [316, 563] width 20 height 8
click at [307, 469] on div "Undo" at bounding box center [316, 563] width 20 height 8
click at [302, 469] on div "Undo" at bounding box center [309, 562] width 48 height 19
click at [689, 469] on icon at bounding box center [691, 562] width 13 height 13
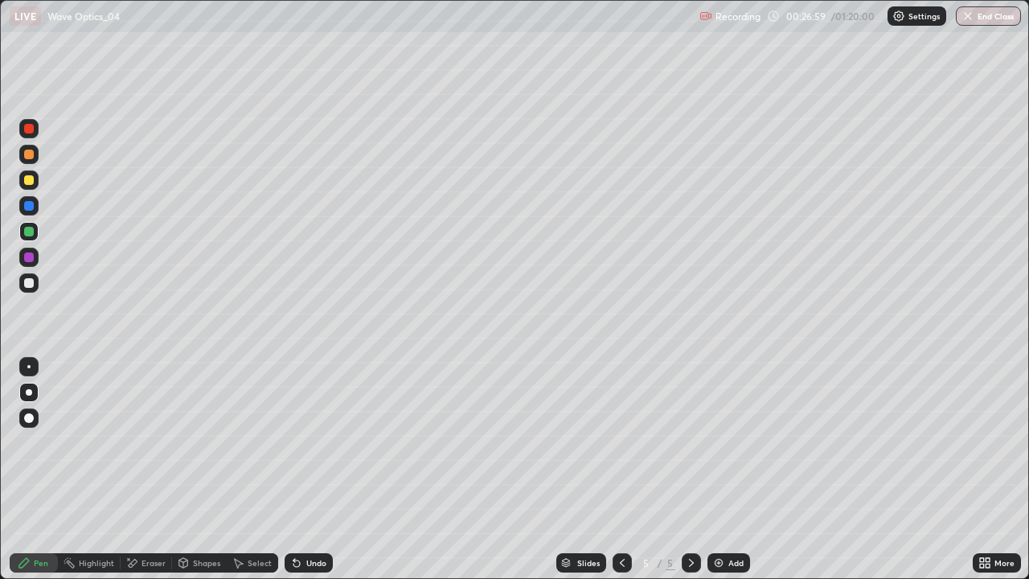
click at [31, 285] on div at bounding box center [29, 283] width 10 height 10
click at [301, 469] on div "Undo" at bounding box center [309, 562] width 48 height 19
click at [307, 469] on div "Undo" at bounding box center [316, 563] width 20 height 8
click at [690, 469] on icon at bounding box center [691, 562] width 13 height 13
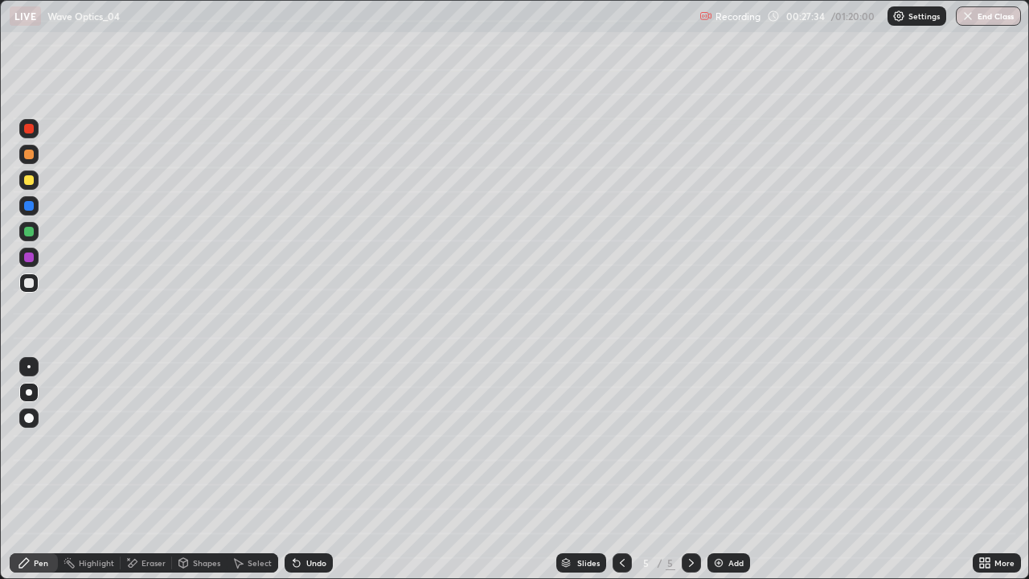
click at [722, 469] on div "Add" at bounding box center [728, 562] width 43 height 19
click at [309, 469] on div "Undo" at bounding box center [316, 563] width 20 height 8
click at [303, 469] on div "Undo" at bounding box center [309, 562] width 48 height 19
click at [308, 469] on div "Undo" at bounding box center [309, 562] width 48 height 19
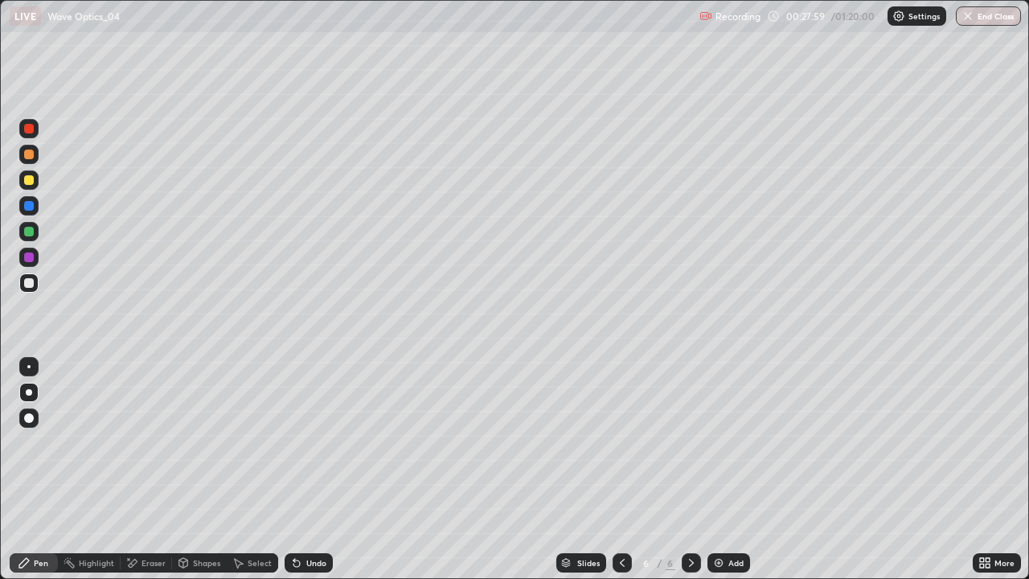
click at [308, 469] on div "Undo" at bounding box center [309, 562] width 48 height 19
click at [307, 469] on div "Undo" at bounding box center [309, 562] width 48 height 19
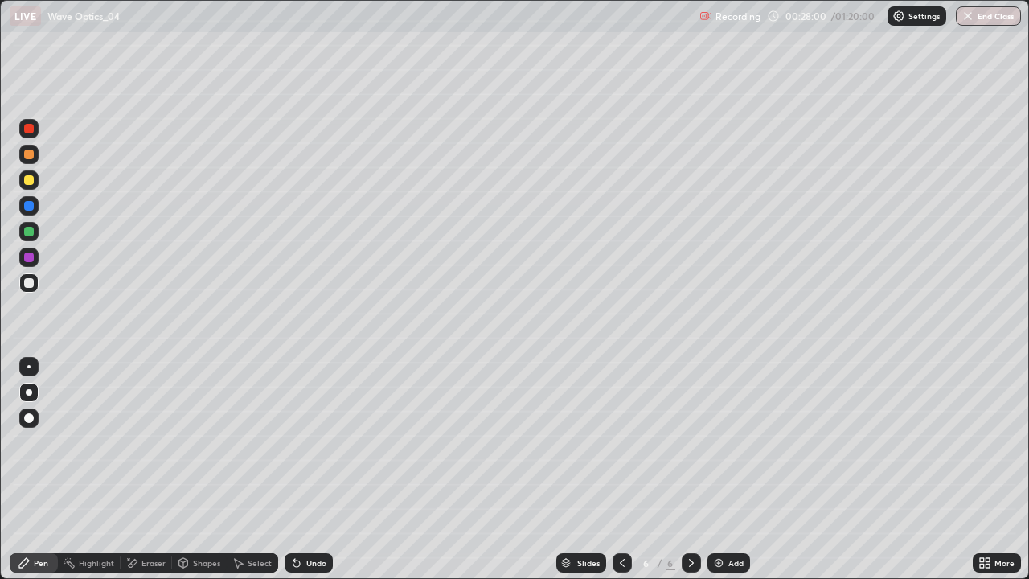
click at [309, 469] on div "Undo" at bounding box center [309, 562] width 48 height 19
click at [311, 469] on div "Undo" at bounding box center [309, 562] width 48 height 19
click at [257, 469] on div "Select" at bounding box center [260, 563] width 24 height 8
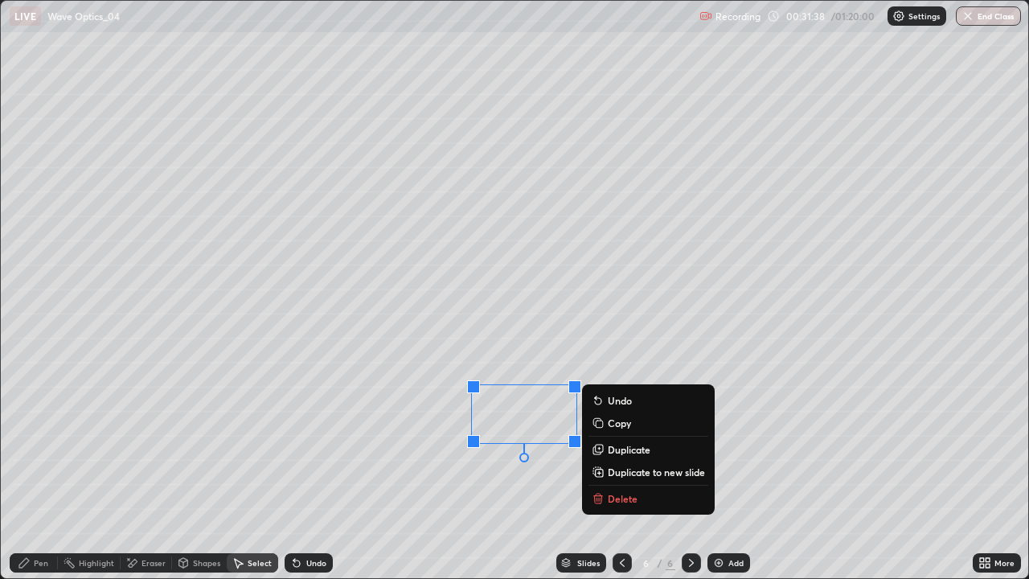
click at [632, 469] on p "Delete" at bounding box center [623, 498] width 30 height 13
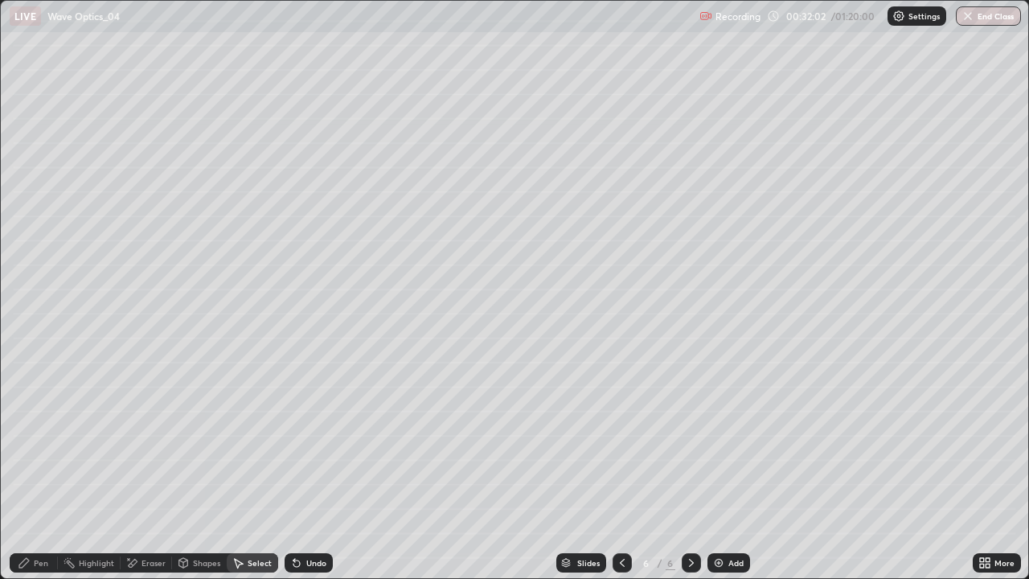
click at [690, 469] on icon at bounding box center [691, 562] width 13 height 13
click at [720, 469] on img at bounding box center [718, 562] width 13 height 13
click at [38, 469] on div "Pen" at bounding box center [41, 563] width 14 height 8
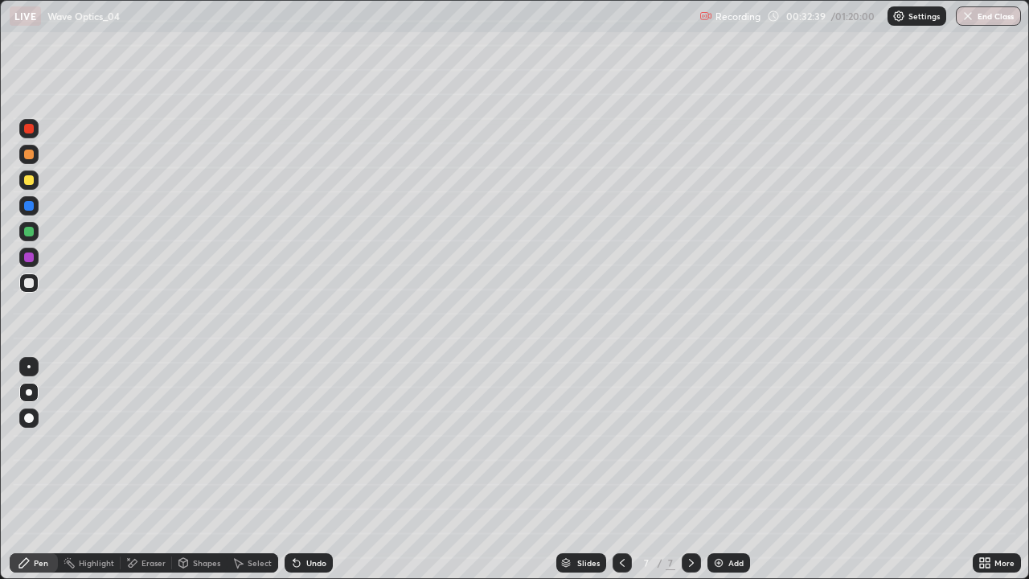
click at [146, 469] on div "Eraser" at bounding box center [153, 563] width 24 height 8
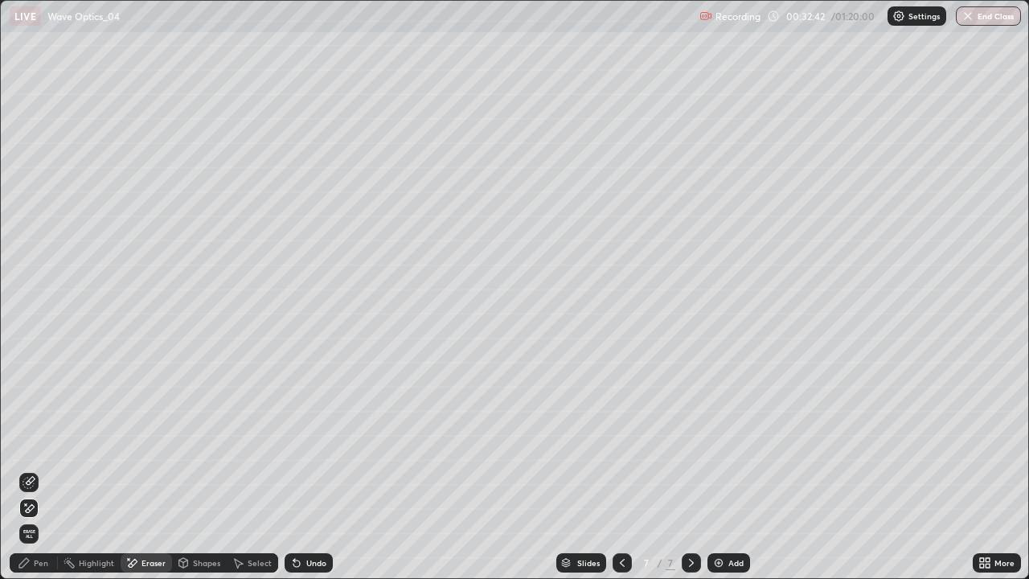
click at [41, 469] on div "Pen" at bounding box center [41, 563] width 14 height 8
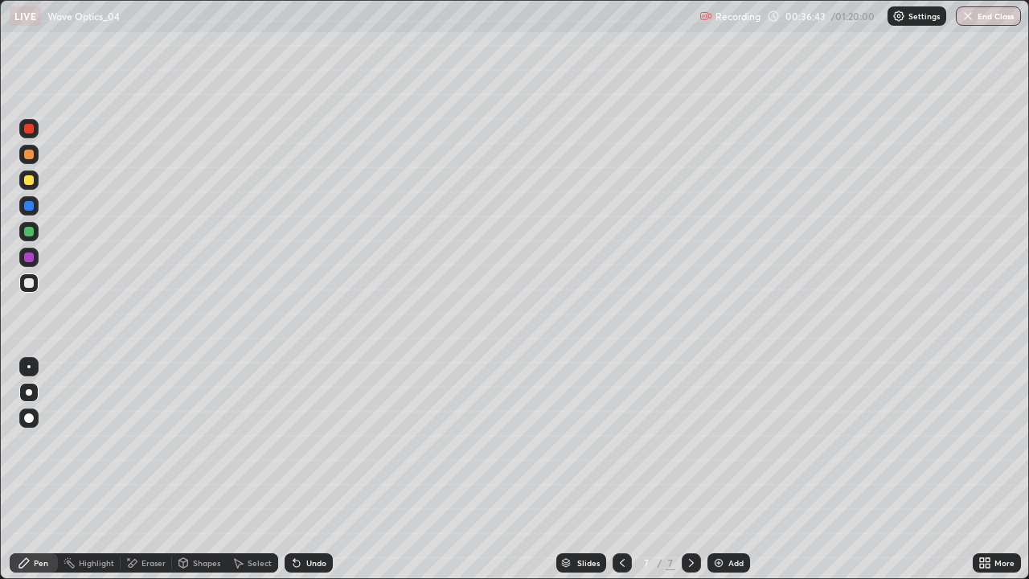
click at [26, 178] on div at bounding box center [29, 180] width 10 height 10
click at [254, 469] on div "Select" at bounding box center [260, 563] width 24 height 8
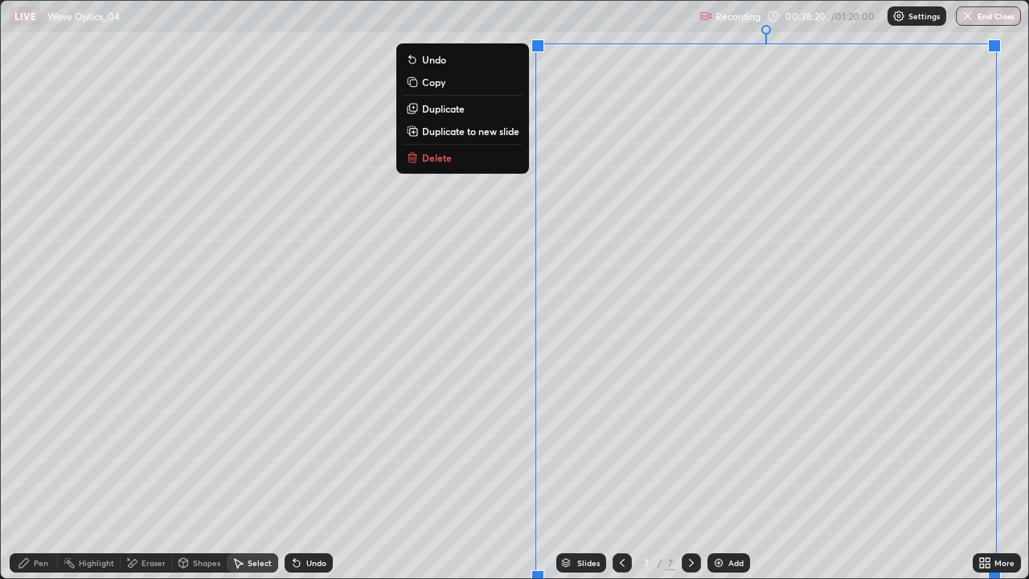
click at [479, 159] on button "Delete" at bounding box center [463, 157] width 120 height 19
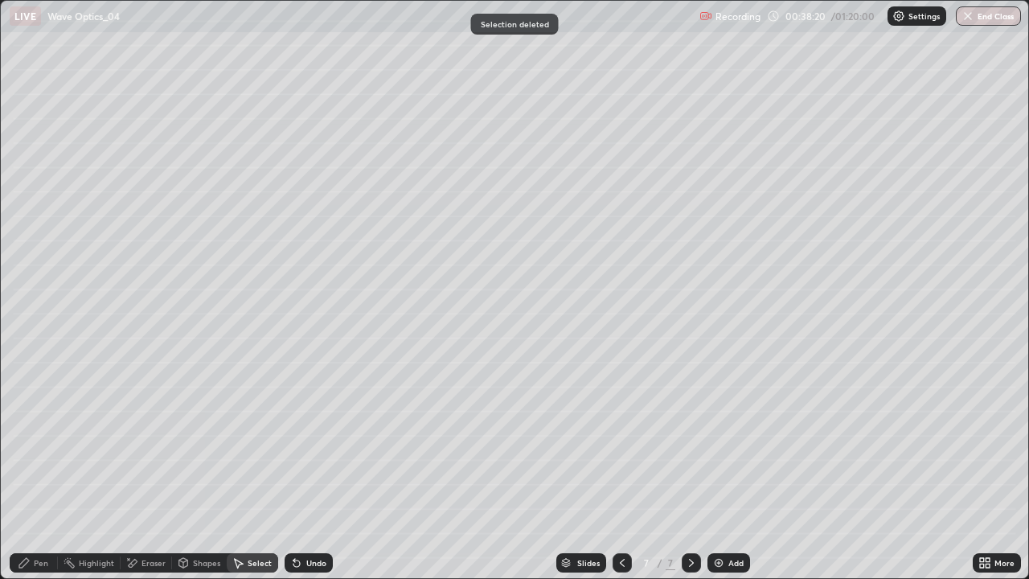
click at [33, 469] on div "Pen" at bounding box center [34, 562] width 48 height 19
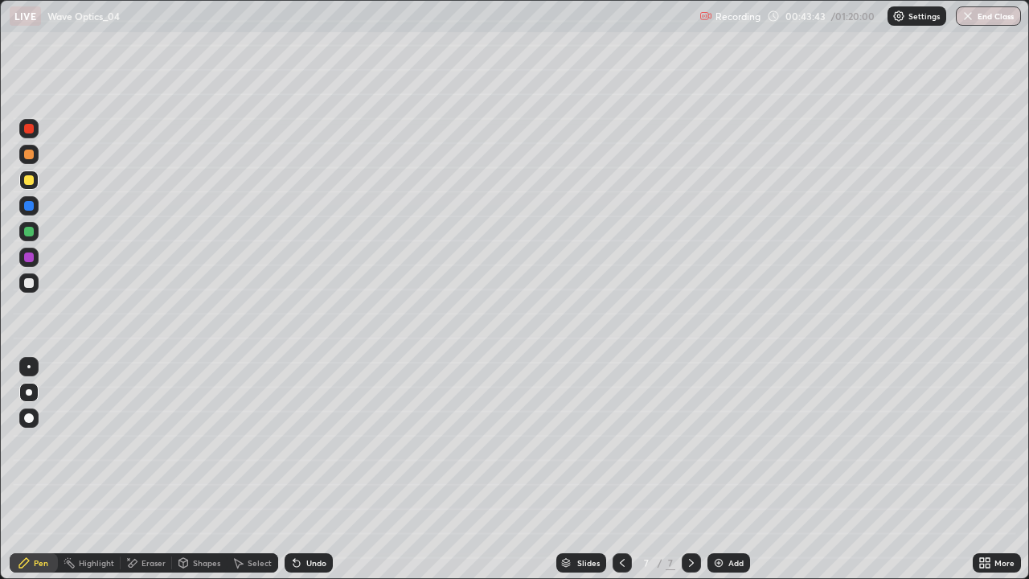
click at [691, 469] on icon at bounding box center [691, 562] width 13 height 13
click at [724, 469] on div "Add" at bounding box center [728, 562] width 43 height 19
click at [31, 232] on div at bounding box center [29, 232] width 10 height 10
click at [31, 285] on div at bounding box center [29, 283] width 10 height 10
click at [31, 231] on div at bounding box center [29, 232] width 10 height 10
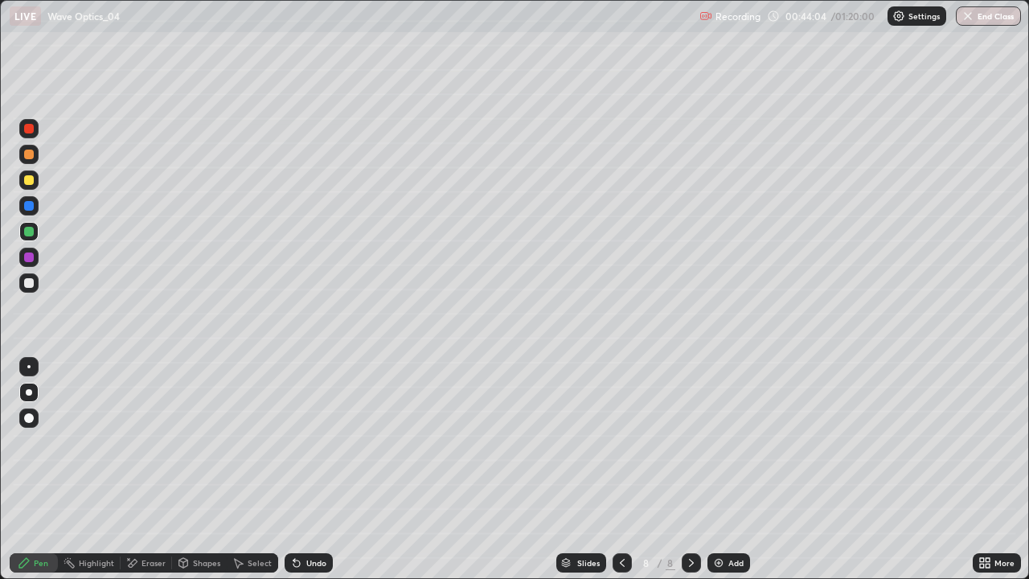
click at [27, 281] on div at bounding box center [29, 283] width 10 height 10
click at [312, 469] on div "Undo" at bounding box center [316, 563] width 20 height 8
click at [315, 469] on div "Undo" at bounding box center [316, 563] width 20 height 8
click at [314, 469] on div "Undo" at bounding box center [309, 562] width 48 height 19
click at [310, 469] on div "Undo" at bounding box center [309, 562] width 48 height 19
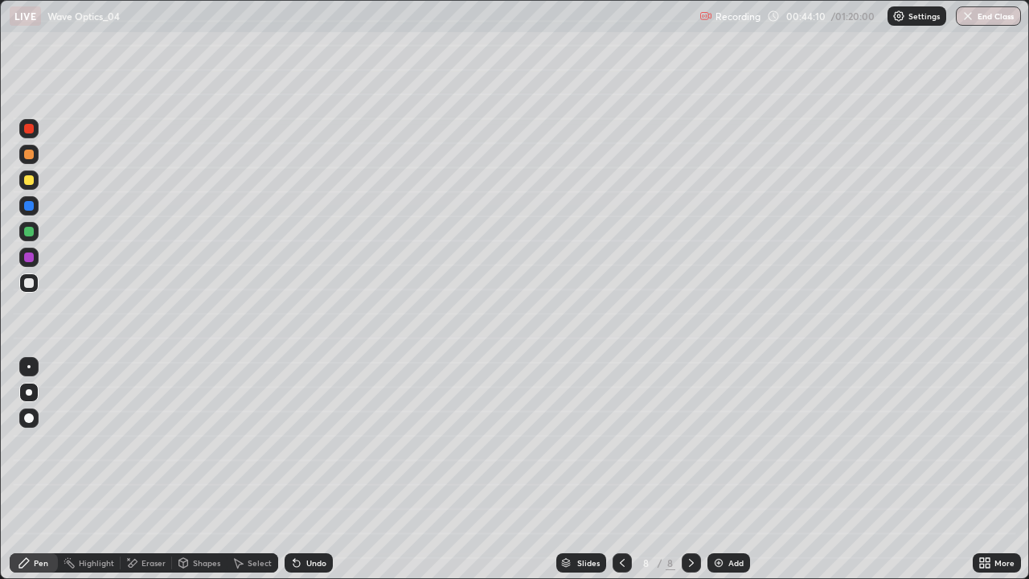
click at [309, 469] on div "Undo" at bounding box center [309, 562] width 48 height 19
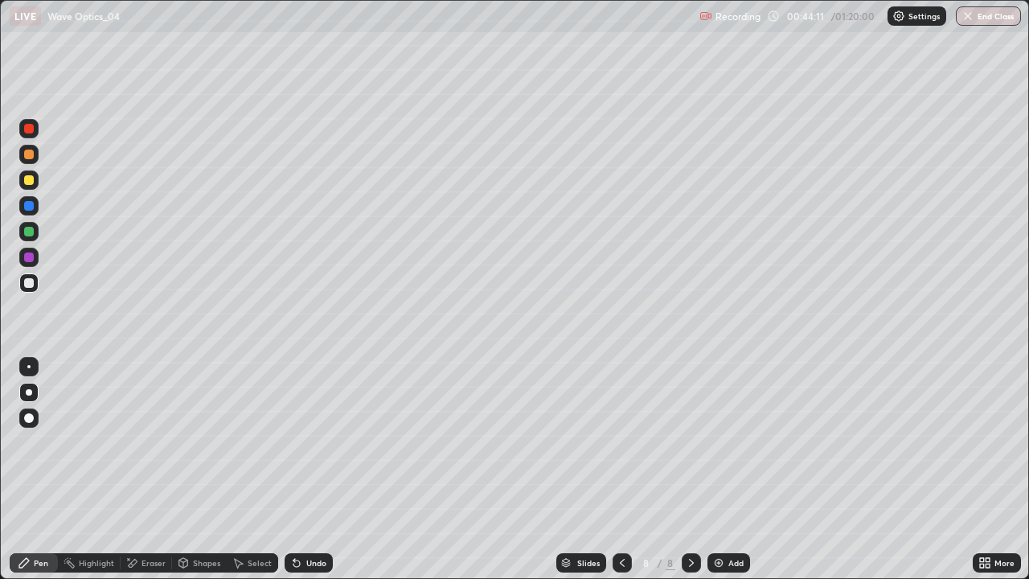
click at [309, 469] on div "Undo" at bounding box center [309, 562] width 48 height 19
click at [32, 232] on div at bounding box center [29, 232] width 10 height 10
click at [31, 283] on div at bounding box center [29, 283] width 10 height 10
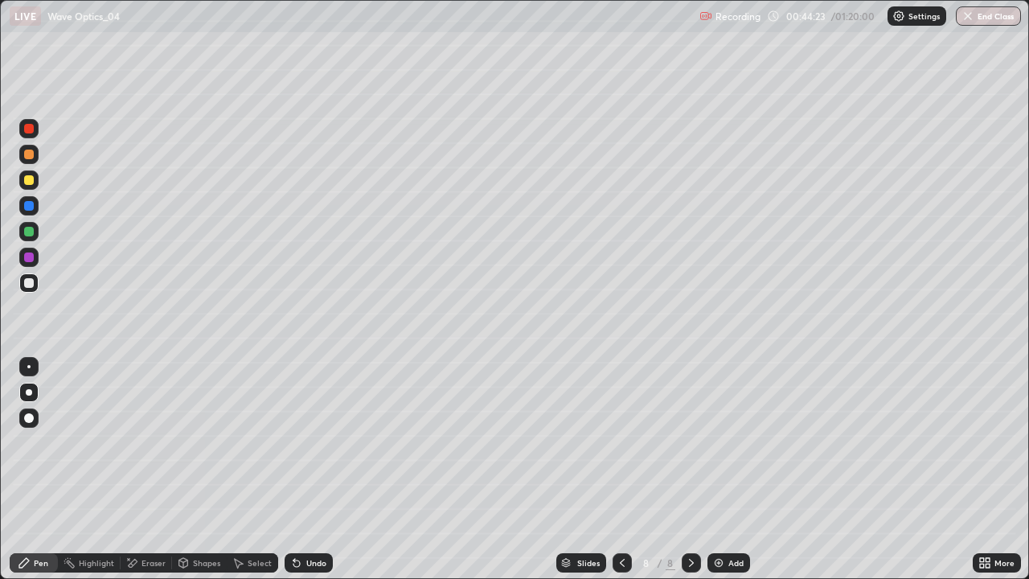
click at [30, 129] on div at bounding box center [29, 129] width 10 height 10
click at [31, 286] on div at bounding box center [29, 283] width 10 height 10
click at [307, 469] on div "Undo" at bounding box center [316, 563] width 20 height 8
click at [308, 469] on div "Undo" at bounding box center [316, 563] width 20 height 8
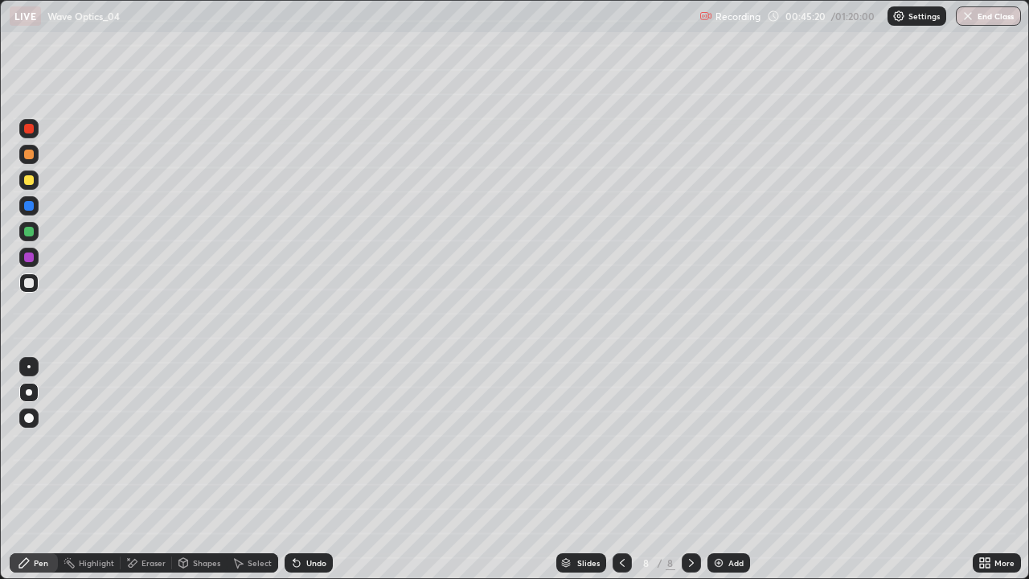
click at [308, 469] on div "Undo" at bounding box center [316, 563] width 20 height 8
click at [314, 469] on div "Undo" at bounding box center [316, 563] width 20 height 8
click at [311, 469] on div "Undo" at bounding box center [309, 562] width 48 height 19
click at [310, 469] on div "Undo" at bounding box center [309, 562] width 48 height 19
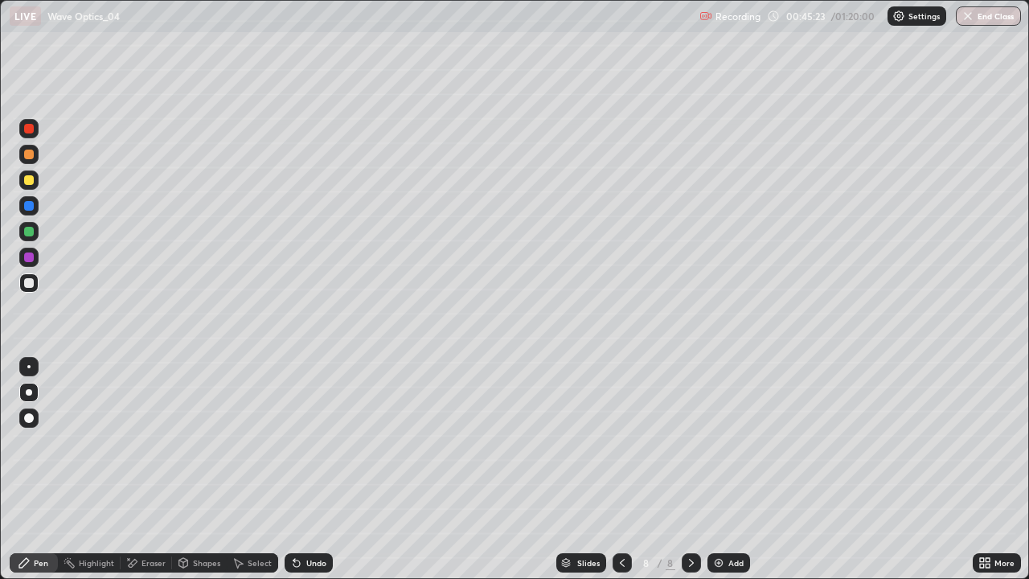
click at [310, 469] on div "Undo" at bounding box center [309, 562] width 48 height 19
click at [254, 469] on div "Select" at bounding box center [260, 563] width 24 height 8
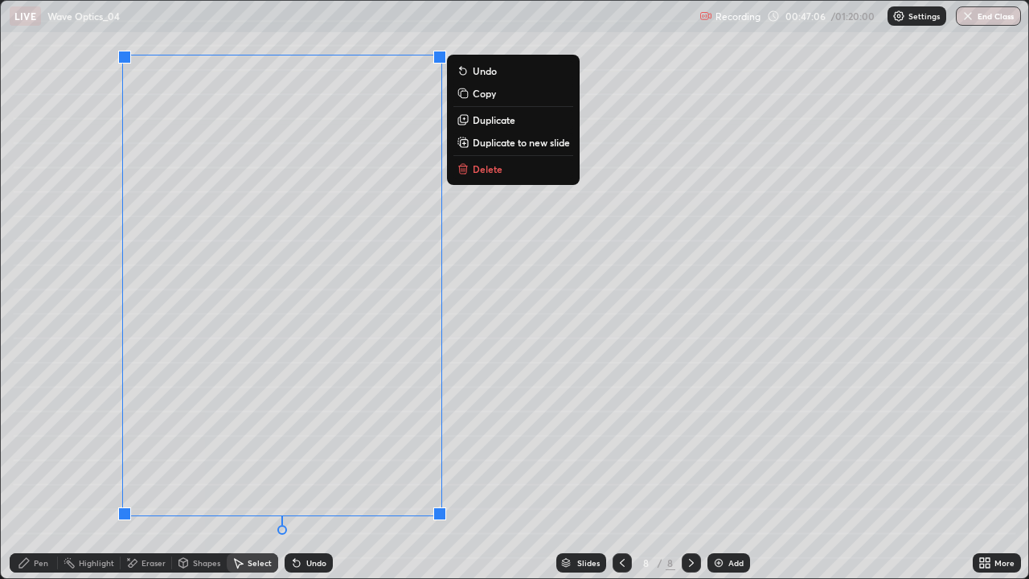
click at [487, 175] on button "Delete" at bounding box center [513, 168] width 120 height 19
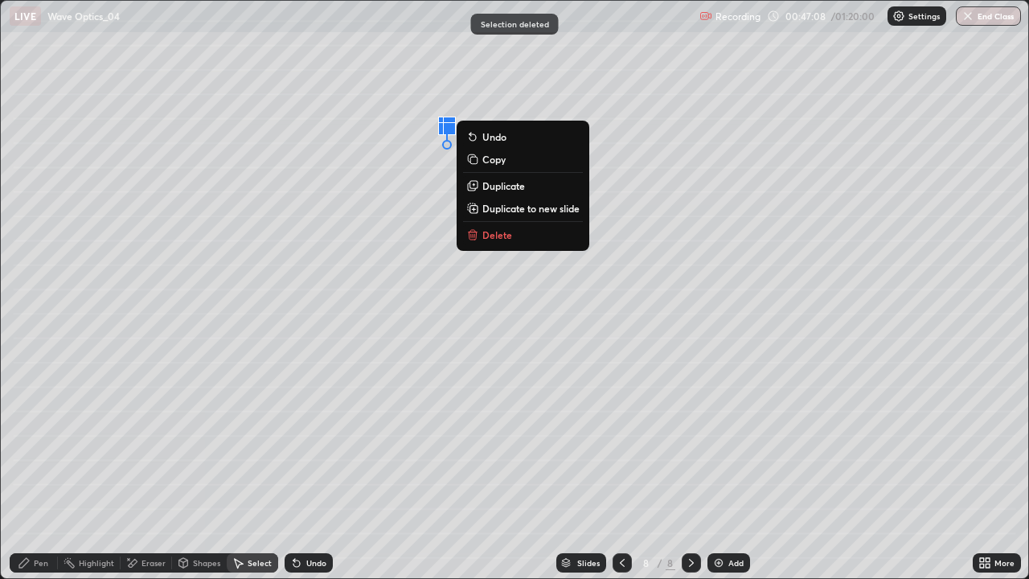
click at [502, 236] on p "Delete" at bounding box center [497, 234] width 30 height 13
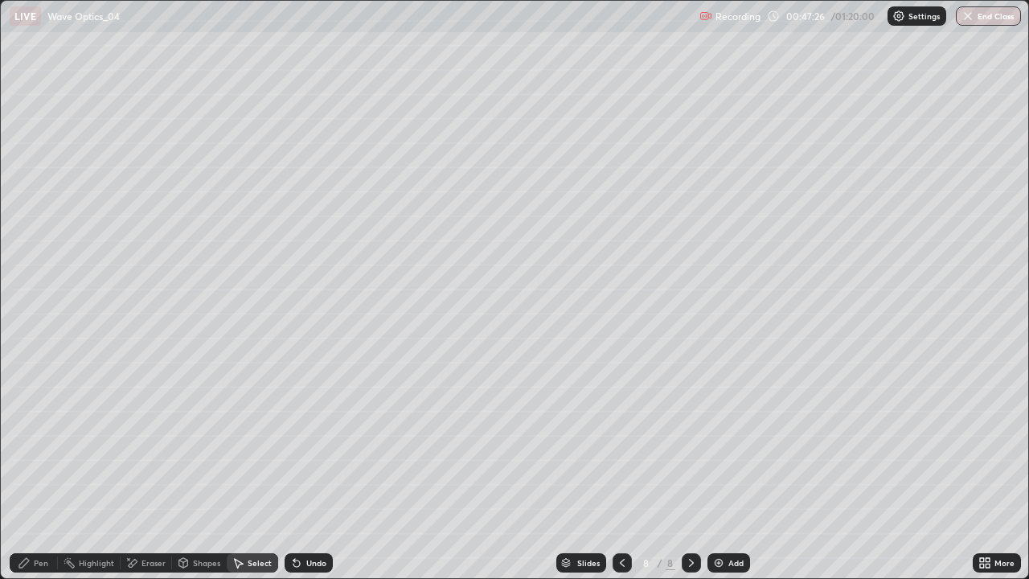
click at [690, 469] on icon at bounding box center [691, 562] width 13 height 13
click at [718, 469] on img at bounding box center [718, 562] width 13 height 13
click at [35, 469] on div "Pen" at bounding box center [41, 563] width 14 height 8
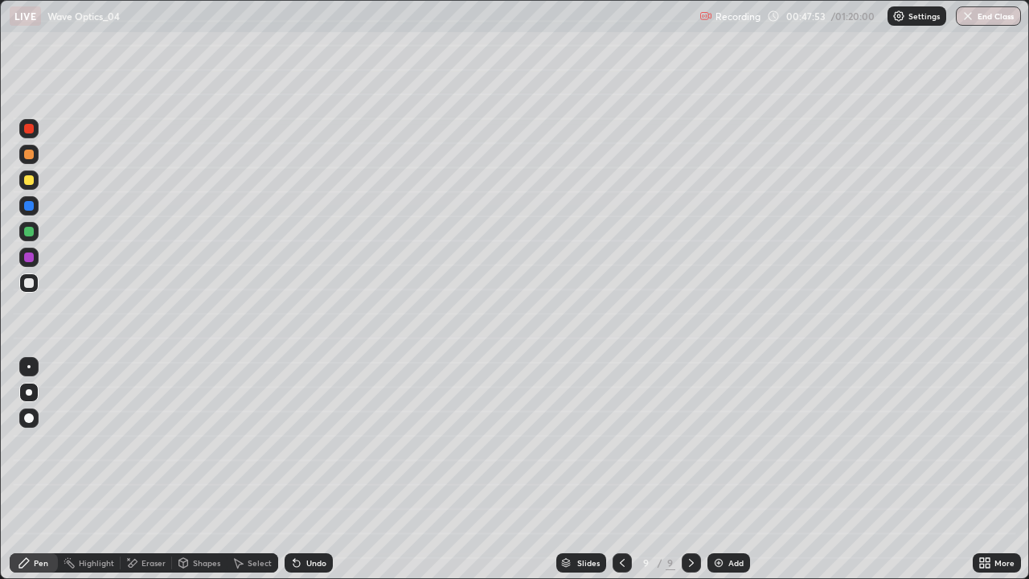
click at [297, 469] on icon at bounding box center [296, 562] width 13 height 13
click at [320, 469] on div "Undo" at bounding box center [316, 563] width 20 height 8
click at [311, 469] on div "Undo" at bounding box center [316, 563] width 20 height 8
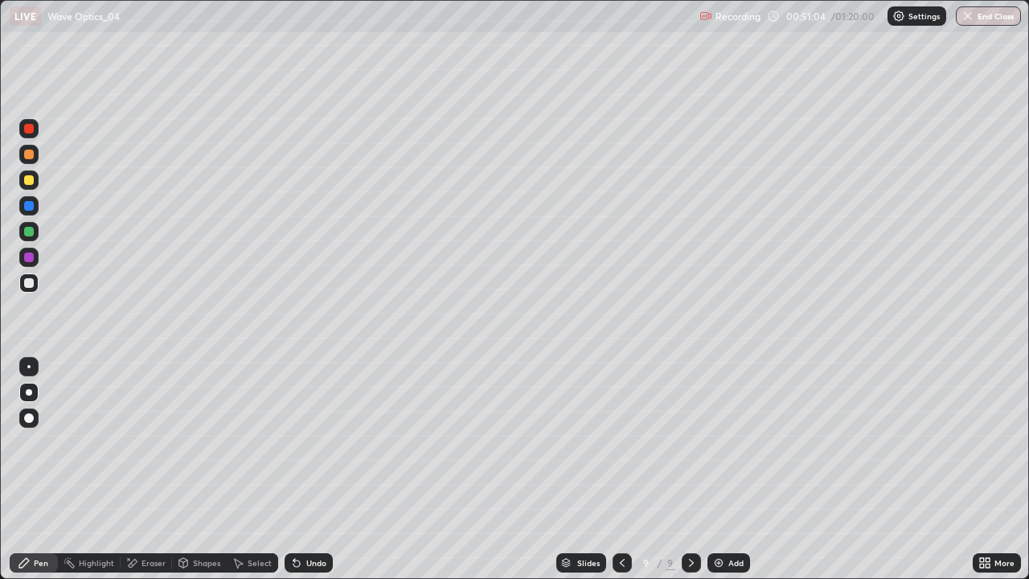
click at [29, 183] on div at bounding box center [29, 180] width 10 height 10
click at [257, 469] on div "Select" at bounding box center [260, 563] width 24 height 8
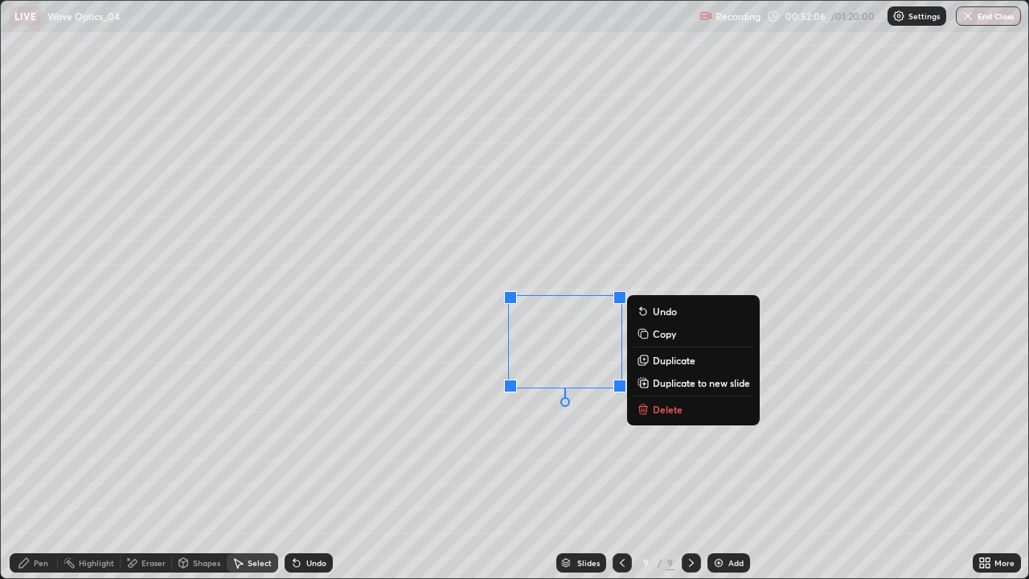
click at [653, 415] on p "Delete" at bounding box center [668, 409] width 30 height 13
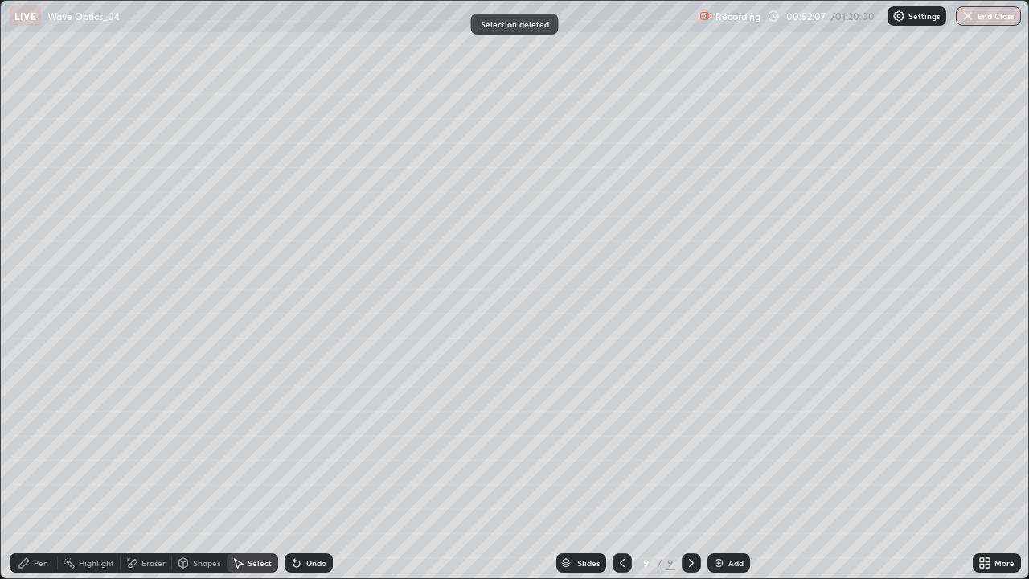
click at [39, 469] on div "Pen" at bounding box center [41, 563] width 14 height 8
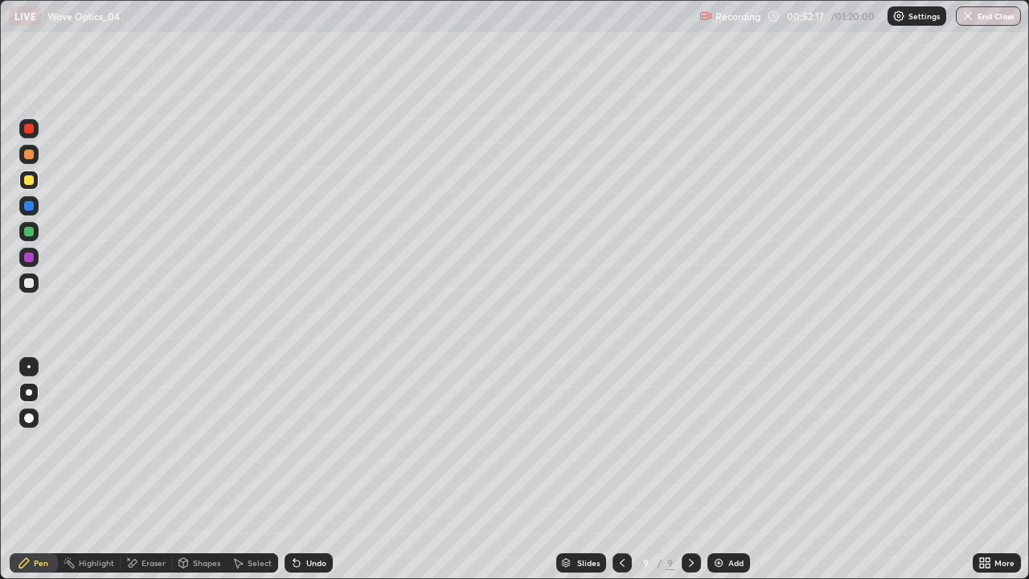
click at [306, 469] on div "Undo" at bounding box center [316, 563] width 20 height 8
click at [313, 469] on div "Undo" at bounding box center [316, 563] width 20 height 8
click at [310, 469] on div "Undo" at bounding box center [309, 562] width 48 height 19
click at [693, 469] on div at bounding box center [691, 562] width 19 height 19
click at [720, 469] on img at bounding box center [718, 562] width 13 height 13
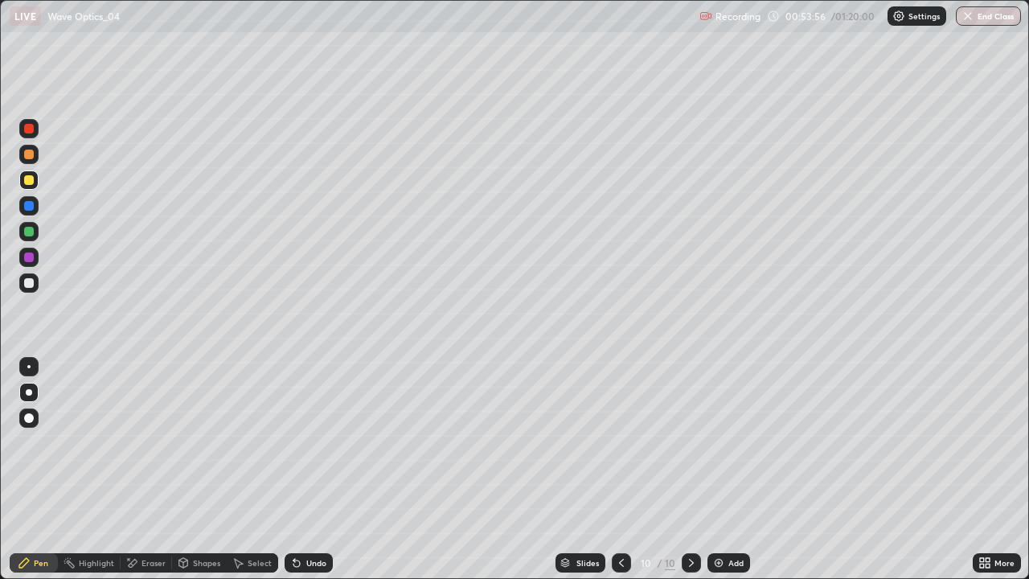
click at [620, 469] on icon at bounding box center [621, 562] width 13 height 13
click at [691, 469] on icon at bounding box center [691, 563] width 5 height 8
click at [724, 469] on div "Add" at bounding box center [728, 562] width 43 height 19
click at [30, 280] on div at bounding box center [29, 283] width 10 height 10
click at [248, 469] on div "Select" at bounding box center [260, 563] width 24 height 8
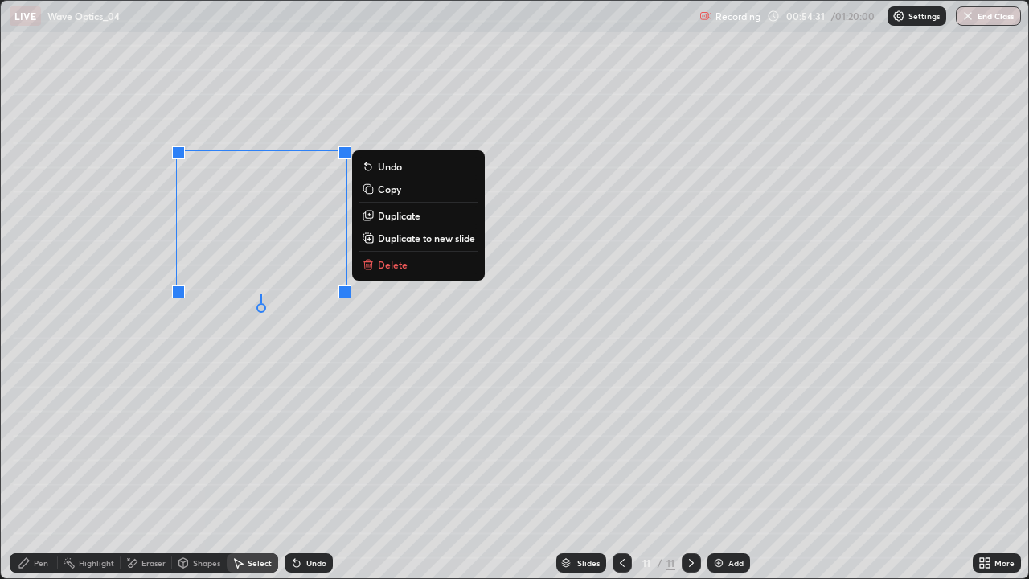
click at [381, 265] on p "Delete" at bounding box center [393, 264] width 30 height 13
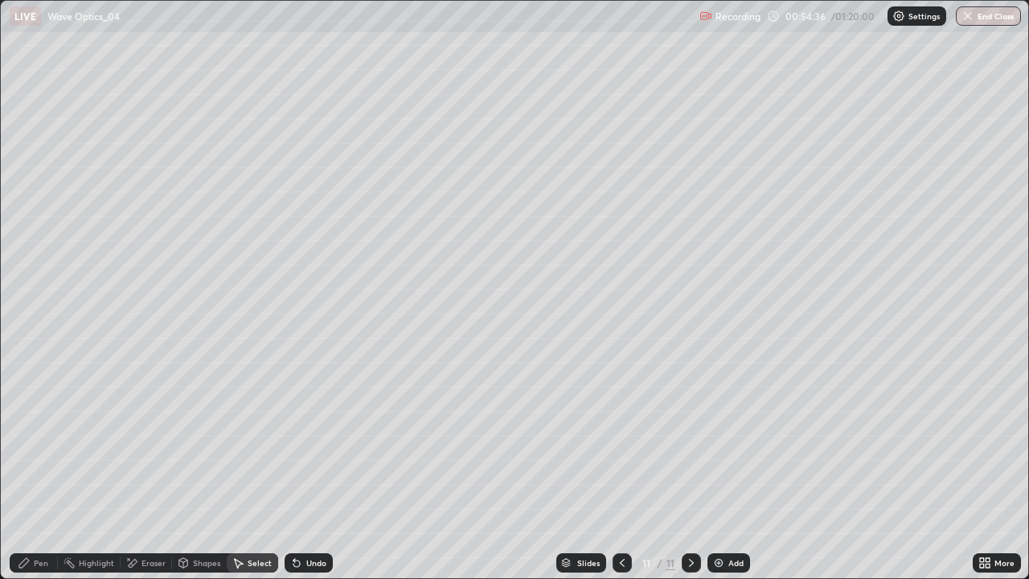
click at [42, 469] on div "Pen" at bounding box center [41, 563] width 14 height 8
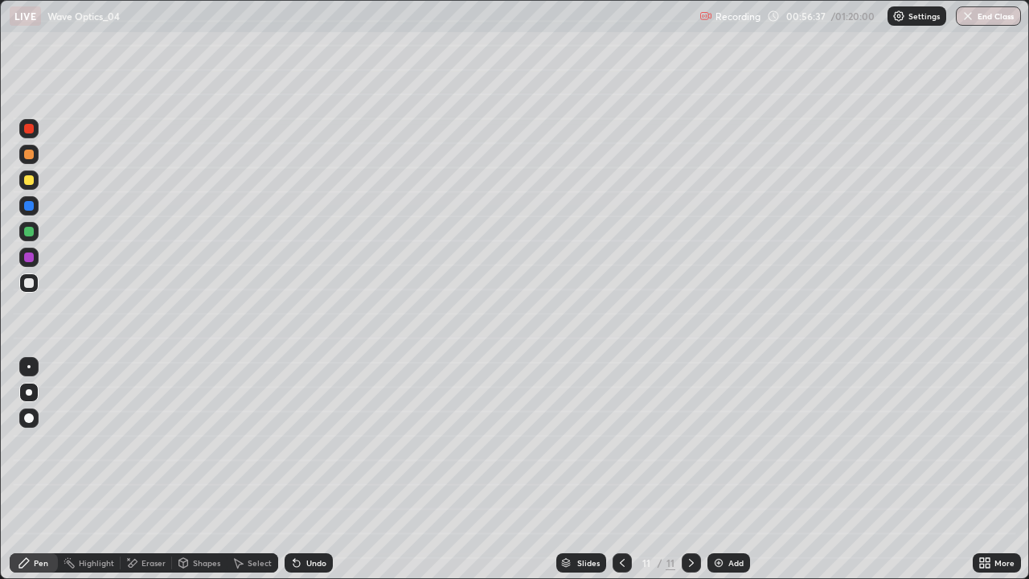
click at [28, 285] on div at bounding box center [29, 283] width 10 height 10
click at [622, 469] on icon at bounding box center [622, 562] width 13 height 13
click at [690, 469] on icon at bounding box center [691, 562] width 13 height 13
click at [629, 469] on div at bounding box center [622, 562] width 19 height 19
click at [622, 469] on icon at bounding box center [622, 562] width 13 height 13
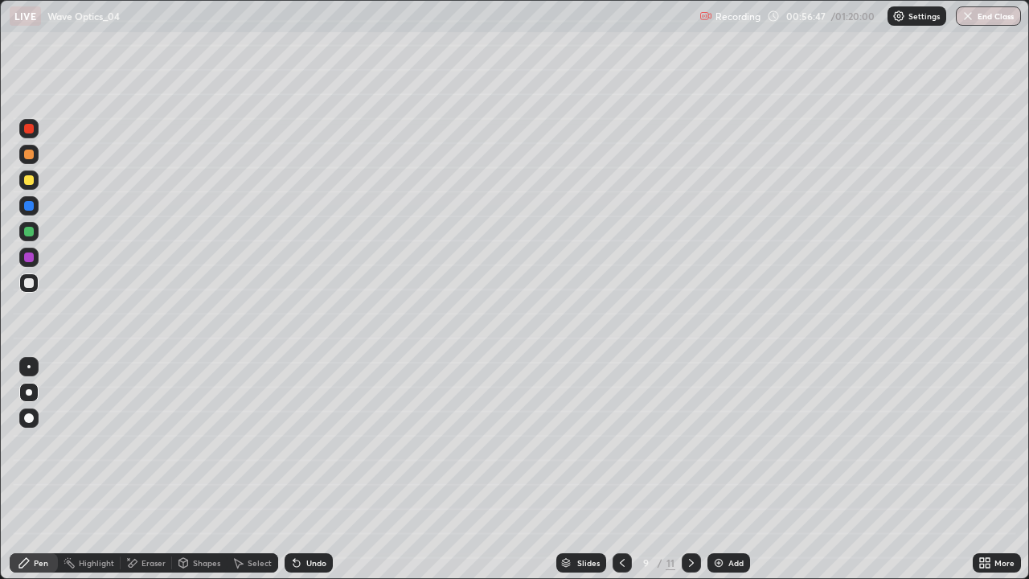
click at [689, 469] on icon at bounding box center [691, 562] width 13 height 13
click at [690, 469] on icon at bounding box center [691, 562] width 13 height 13
click at [28, 287] on div at bounding box center [29, 283] width 10 height 10
click at [312, 469] on div "Undo" at bounding box center [316, 563] width 20 height 8
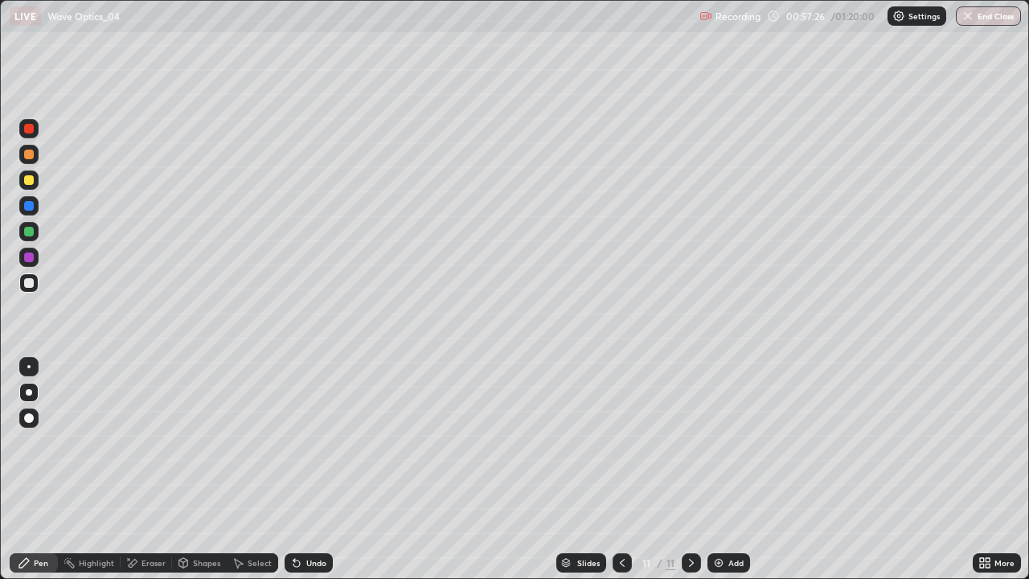
click at [308, 469] on div "Undo" at bounding box center [316, 563] width 20 height 8
click at [301, 469] on icon at bounding box center [296, 562] width 13 height 13
click at [146, 469] on div "Eraser" at bounding box center [153, 563] width 24 height 8
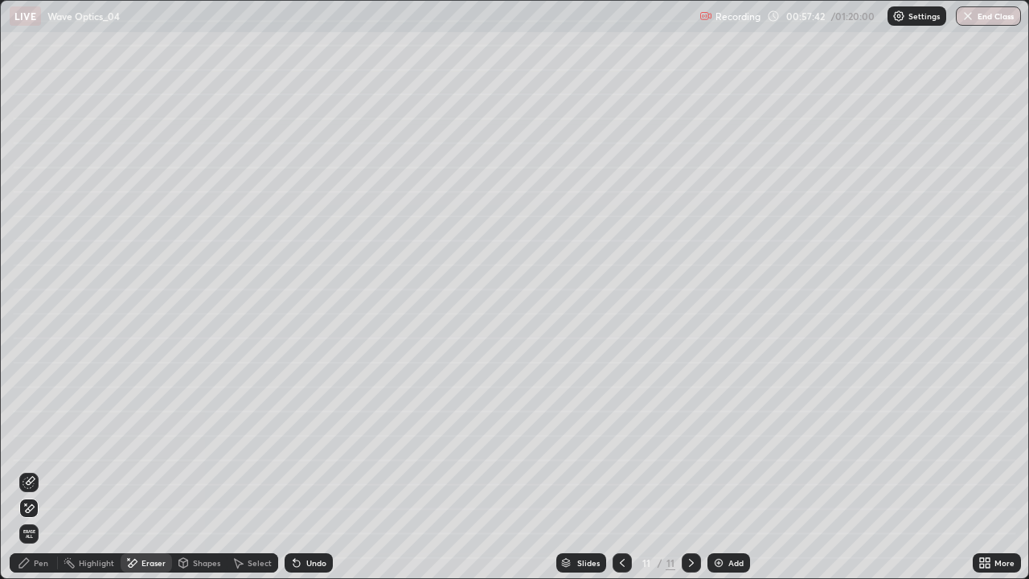
click at [41, 469] on div "Pen" at bounding box center [34, 562] width 48 height 19
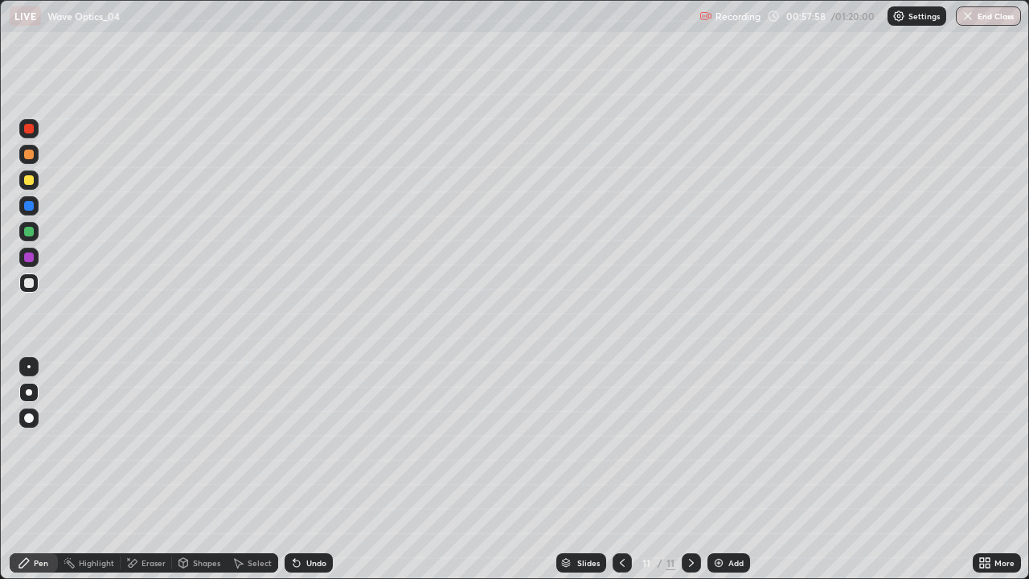
click at [306, 469] on div "Undo" at bounding box center [316, 563] width 20 height 8
click at [151, 469] on div "Eraser" at bounding box center [153, 563] width 24 height 8
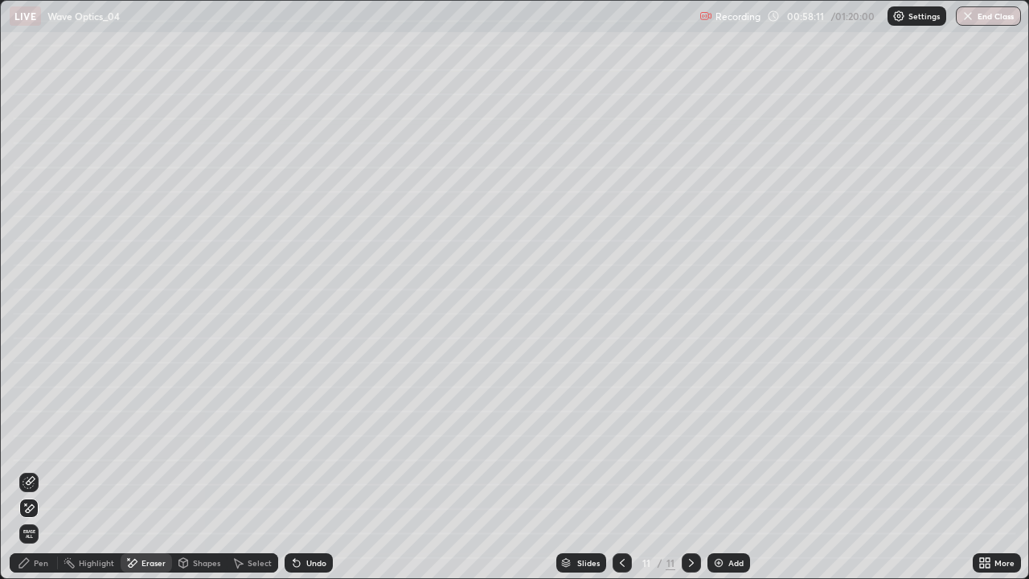
click at [42, 469] on div "Pen" at bounding box center [41, 563] width 14 height 8
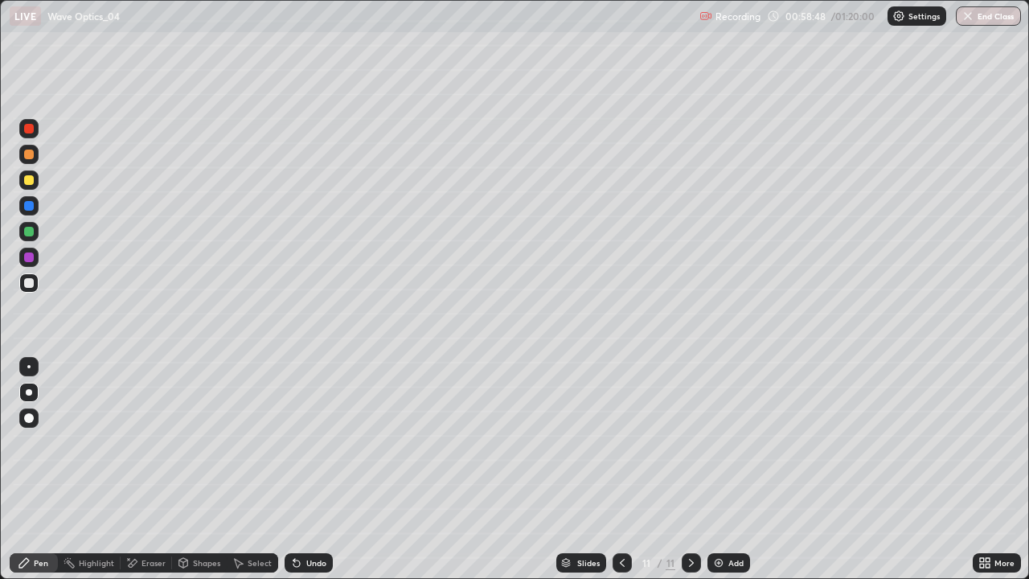
click at [690, 469] on icon at bounding box center [691, 563] width 5 height 8
click at [738, 469] on div "Add" at bounding box center [728, 562] width 43 height 19
click at [621, 469] on icon at bounding box center [622, 562] width 13 height 13
click at [38, 184] on div at bounding box center [28, 179] width 19 height 19
click at [691, 469] on icon at bounding box center [691, 562] width 13 height 13
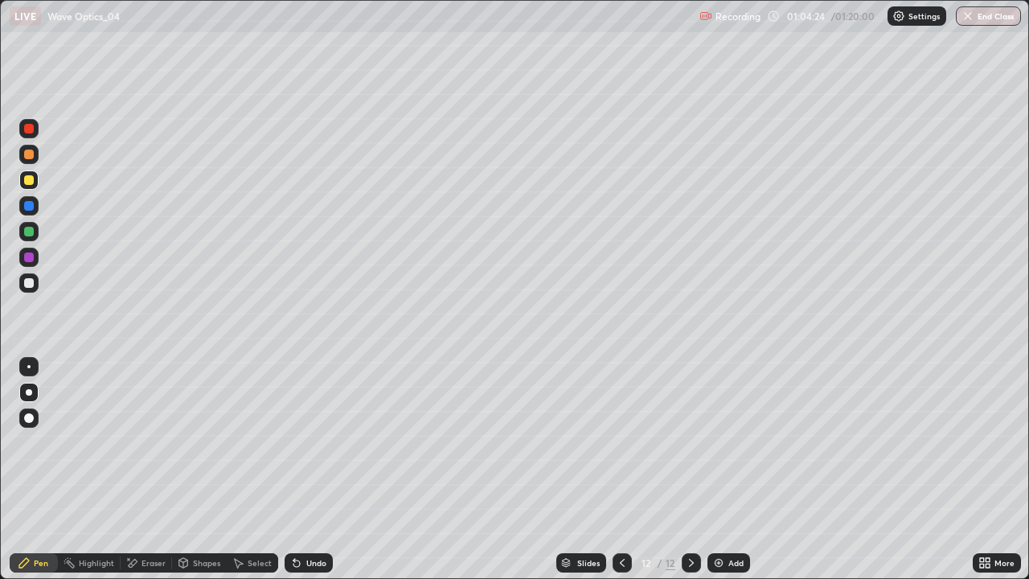
click at [628, 469] on div at bounding box center [622, 562] width 19 height 19
click at [720, 469] on img at bounding box center [718, 562] width 13 height 13
click at [25, 280] on div at bounding box center [29, 283] width 10 height 10
click at [619, 469] on icon at bounding box center [622, 562] width 13 height 13
click at [723, 469] on div "Add" at bounding box center [728, 562] width 43 height 19
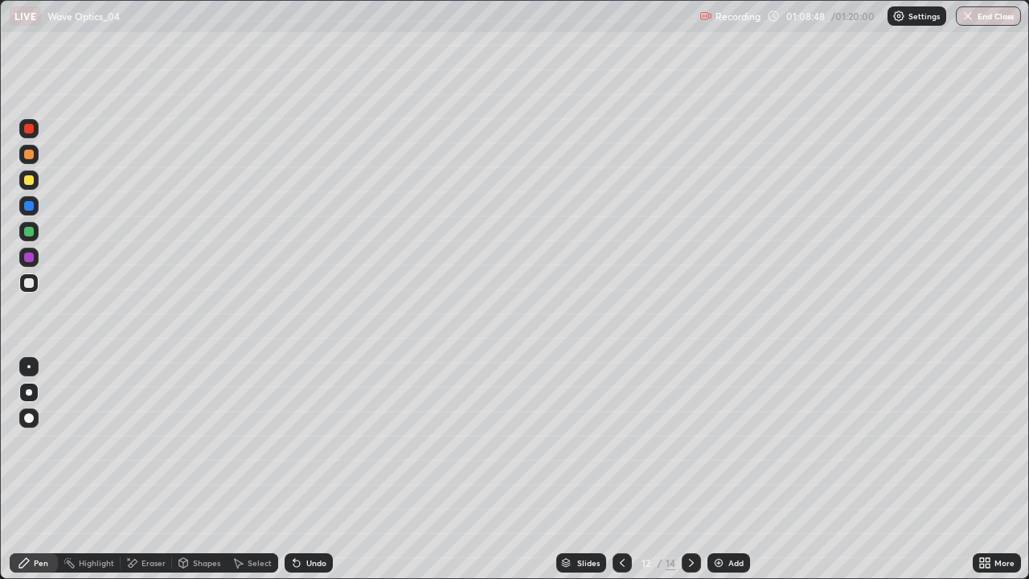
click at [321, 469] on div "Undo" at bounding box center [316, 563] width 20 height 8
click at [316, 469] on div "Undo" at bounding box center [309, 562] width 48 height 19
click at [314, 469] on div "Undo" at bounding box center [309, 562] width 48 height 19
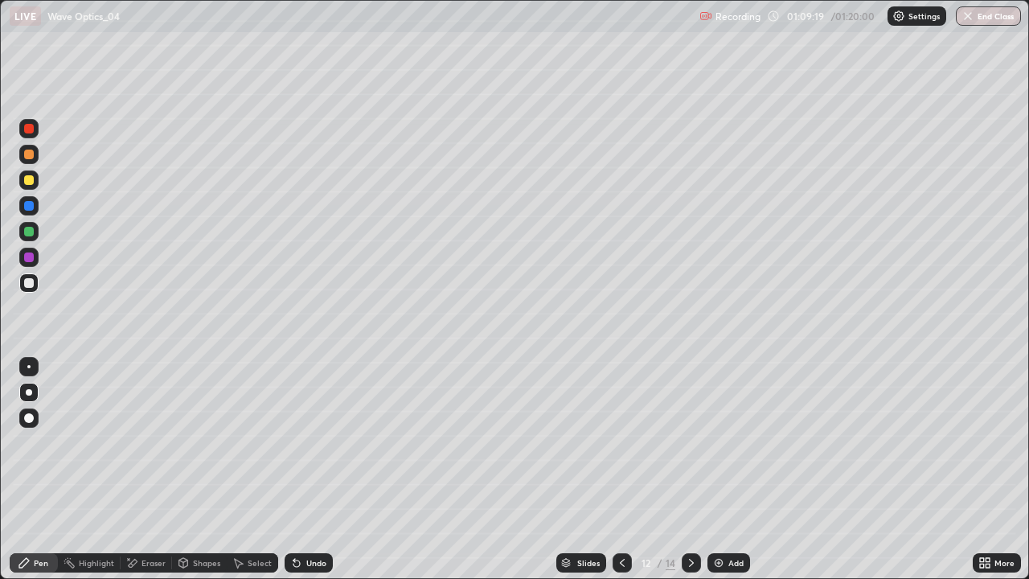
click at [256, 469] on div "Select" at bounding box center [260, 563] width 24 height 8
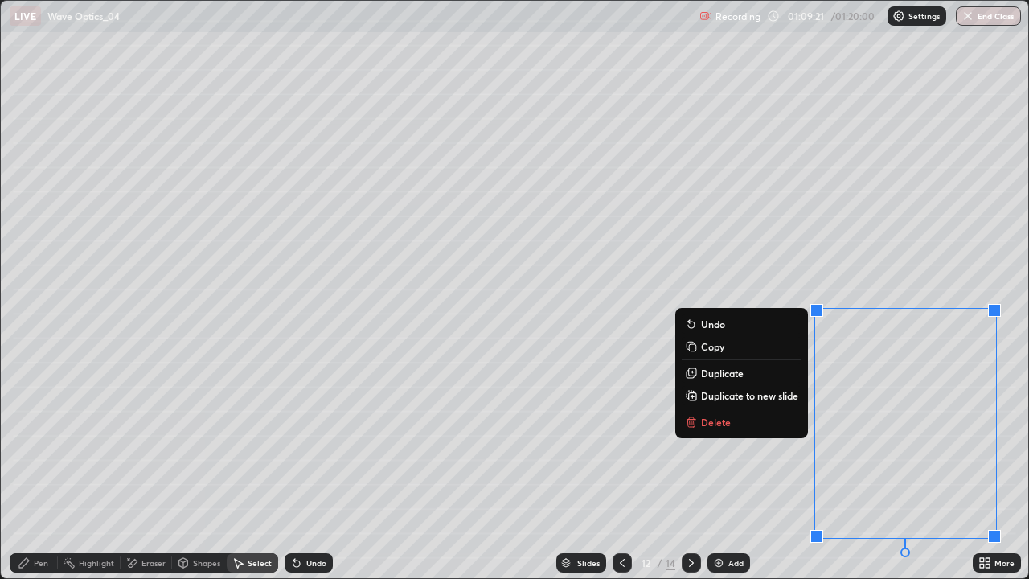
click at [718, 430] on button "Delete" at bounding box center [742, 421] width 120 height 19
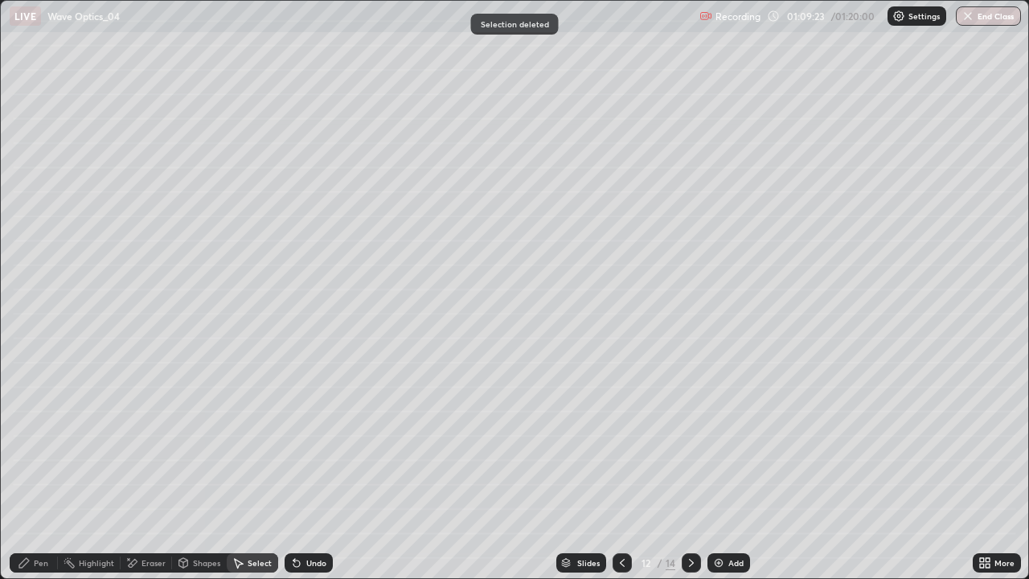
click at [37, 469] on div "Pen" at bounding box center [41, 563] width 14 height 8
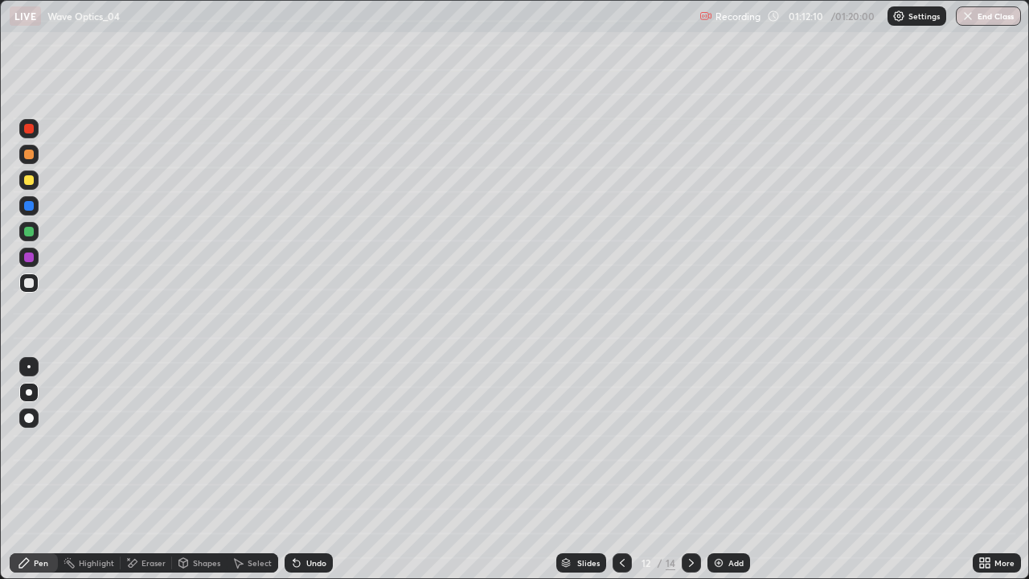
click at [689, 469] on div at bounding box center [691, 562] width 19 height 19
click at [152, 469] on div "Eraser" at bounding box center [153, 563] width 24 height 8
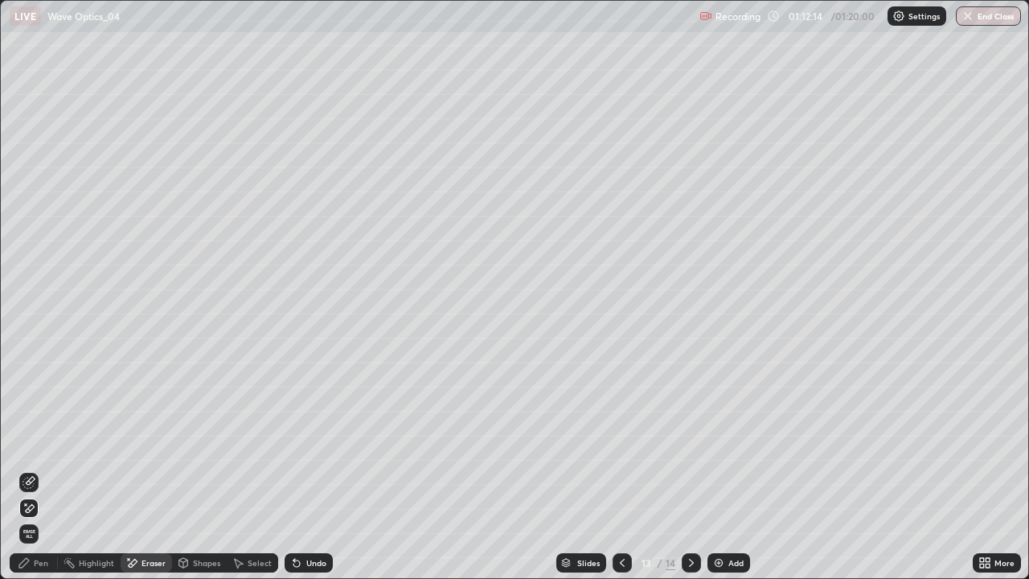
click at [37, 469] on div "Pen" at bounding box center [41, 563] width 14 height 8
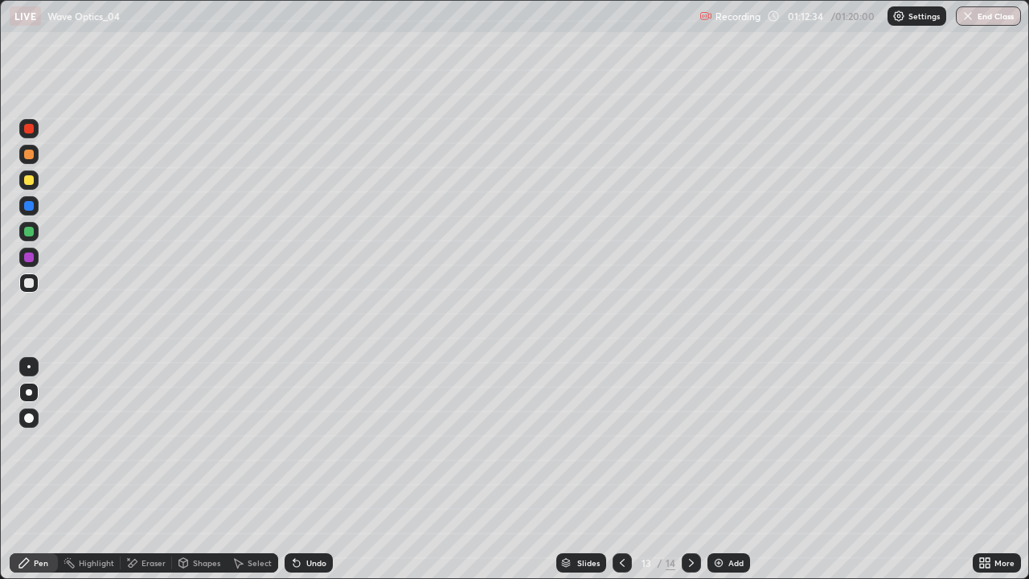
click at [622, 469] on icon at bounding box center [622, 562] width 13 height 13
click at [690, 469] on icon at bounding box center [691, 562] width 13 height 13
click at [985, 469] on icon at bounding box center [984, 562] width 13 height 13
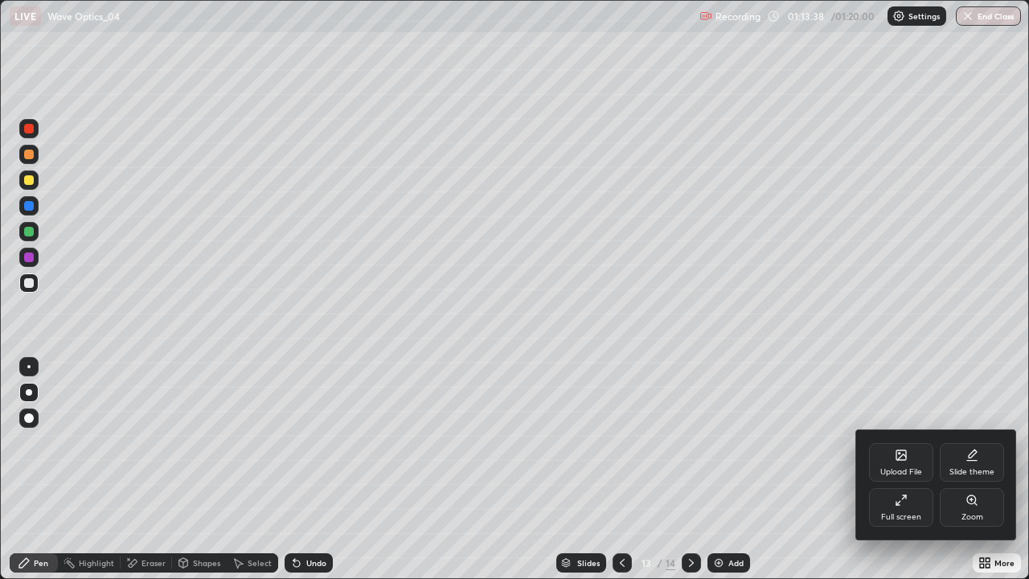
click at [900, 469] on icon at bounding box center [901, 500] width 13 height 13
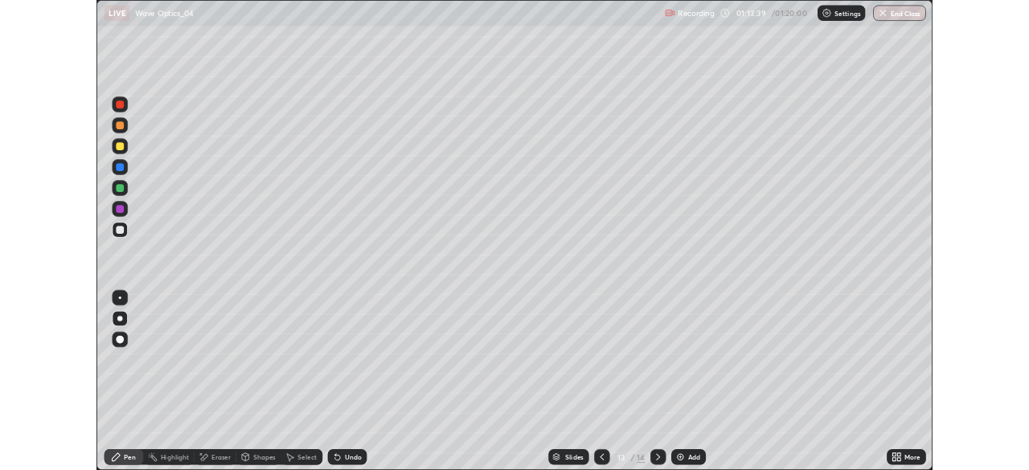
scroll to position [79917, 79360]
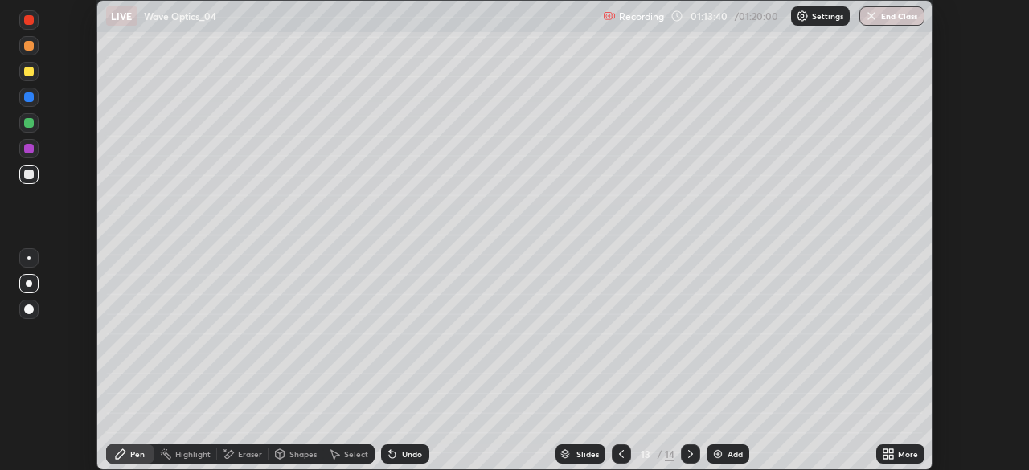
click at [1006, 287] on div "Setting up your live class" at bounding box center [514, 235] width 1029 height 470
click at [887, 25] on button "End Class" at bounding box center [891, 15] width 65 height 19
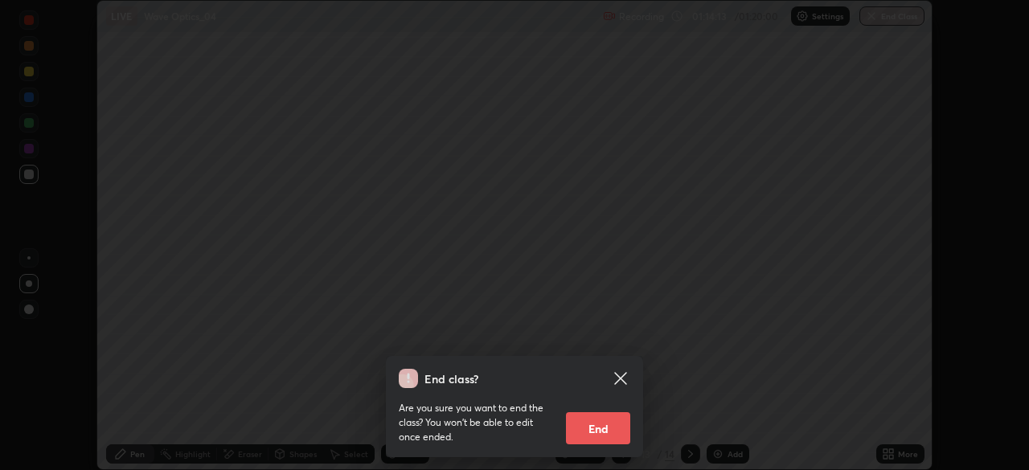
click at [593, 426] on button "End" at bounding box center [598, 428] width 64 height 32
